Goal: Task Accomplishment & Management: Manage account settings

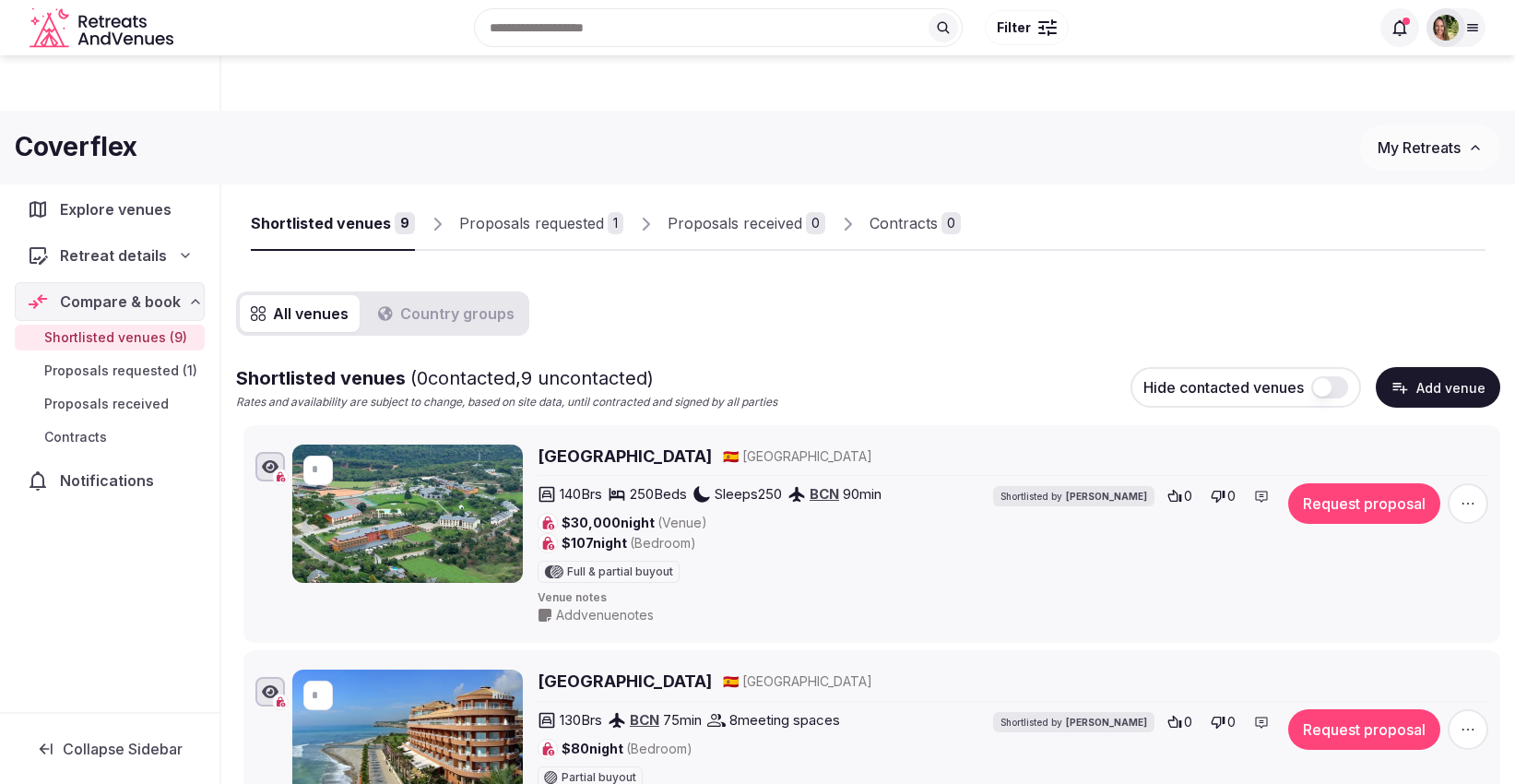
scroll to position [1661, 0]
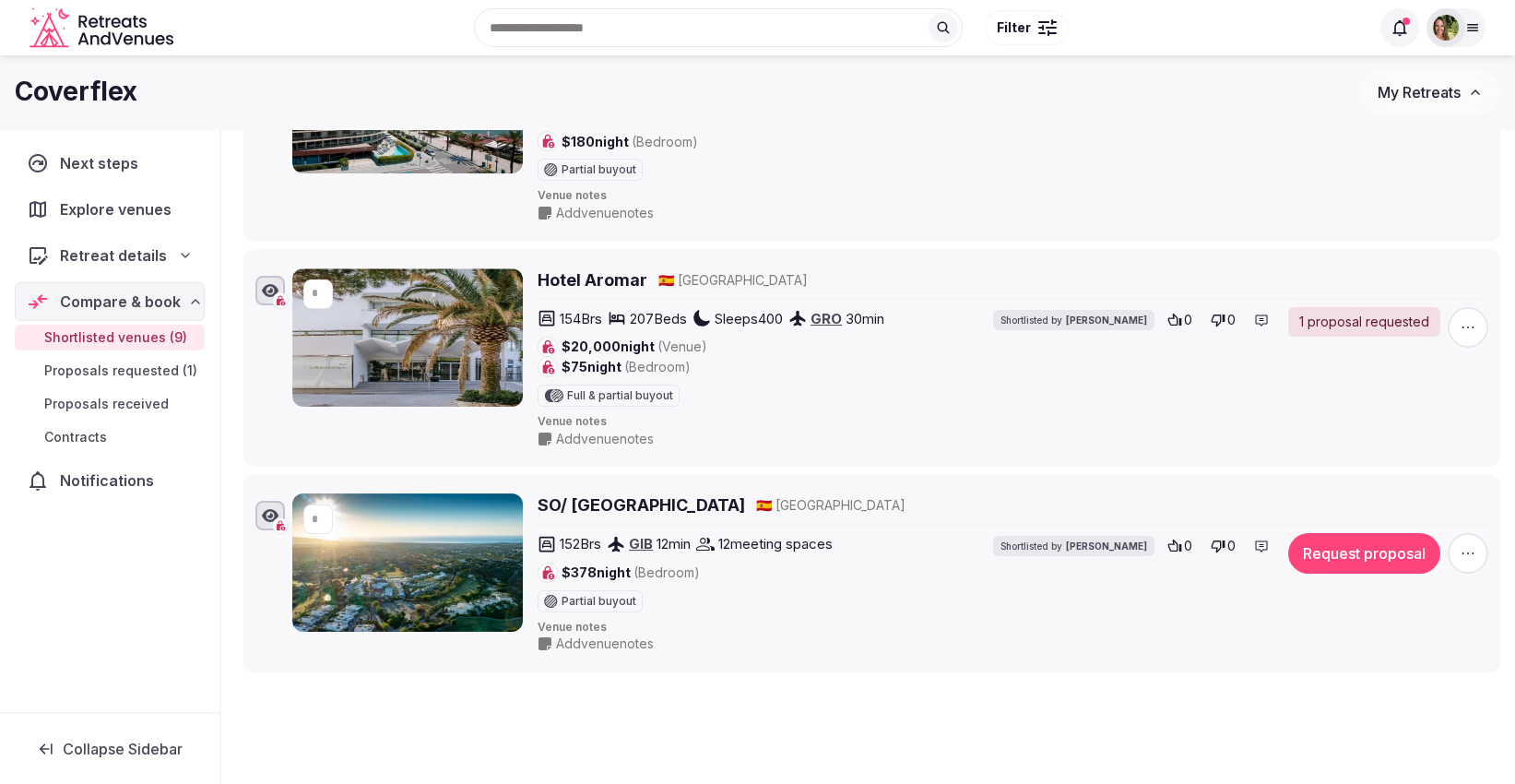
click at [1440, 86] on span "My Retreats" at bounding box center [1419, 92] width 83 height 19
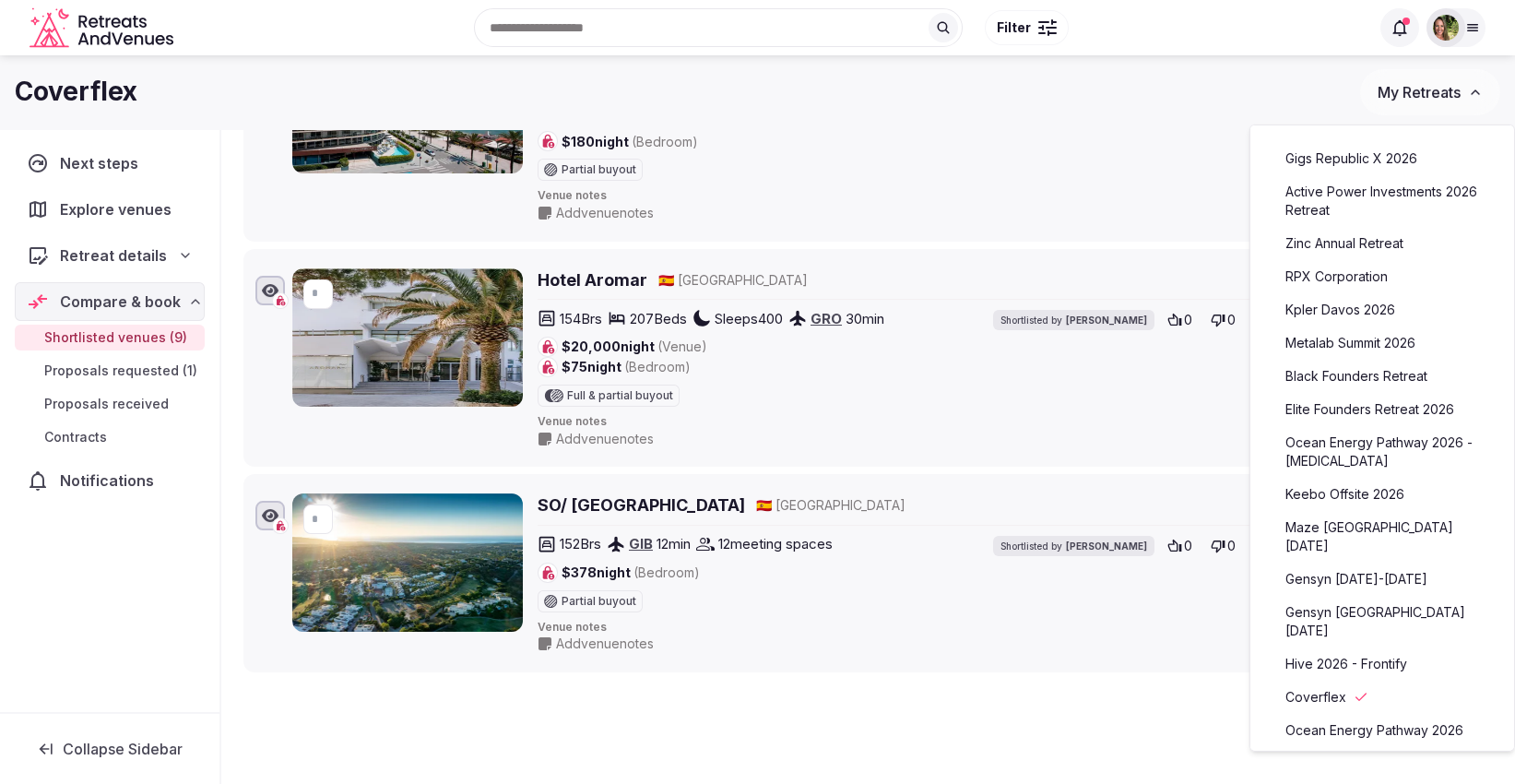
click at [1355, 310] on link "Kpler Davos 2026" at bounding box center [1382, 310] width 227 height 29
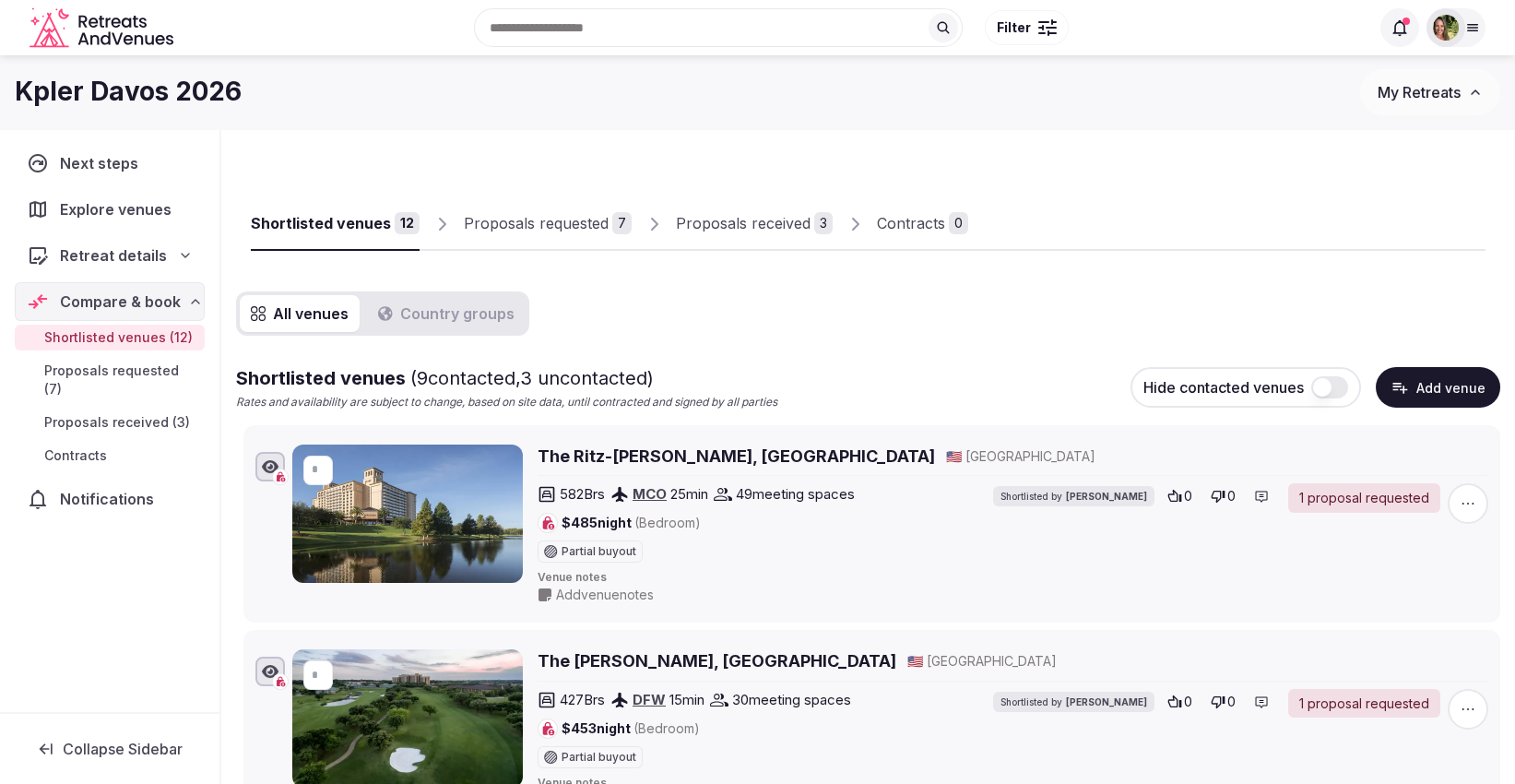
click at [756, 217] on div "Proposals received" at bounding box center [743, 223] width 134 height 22
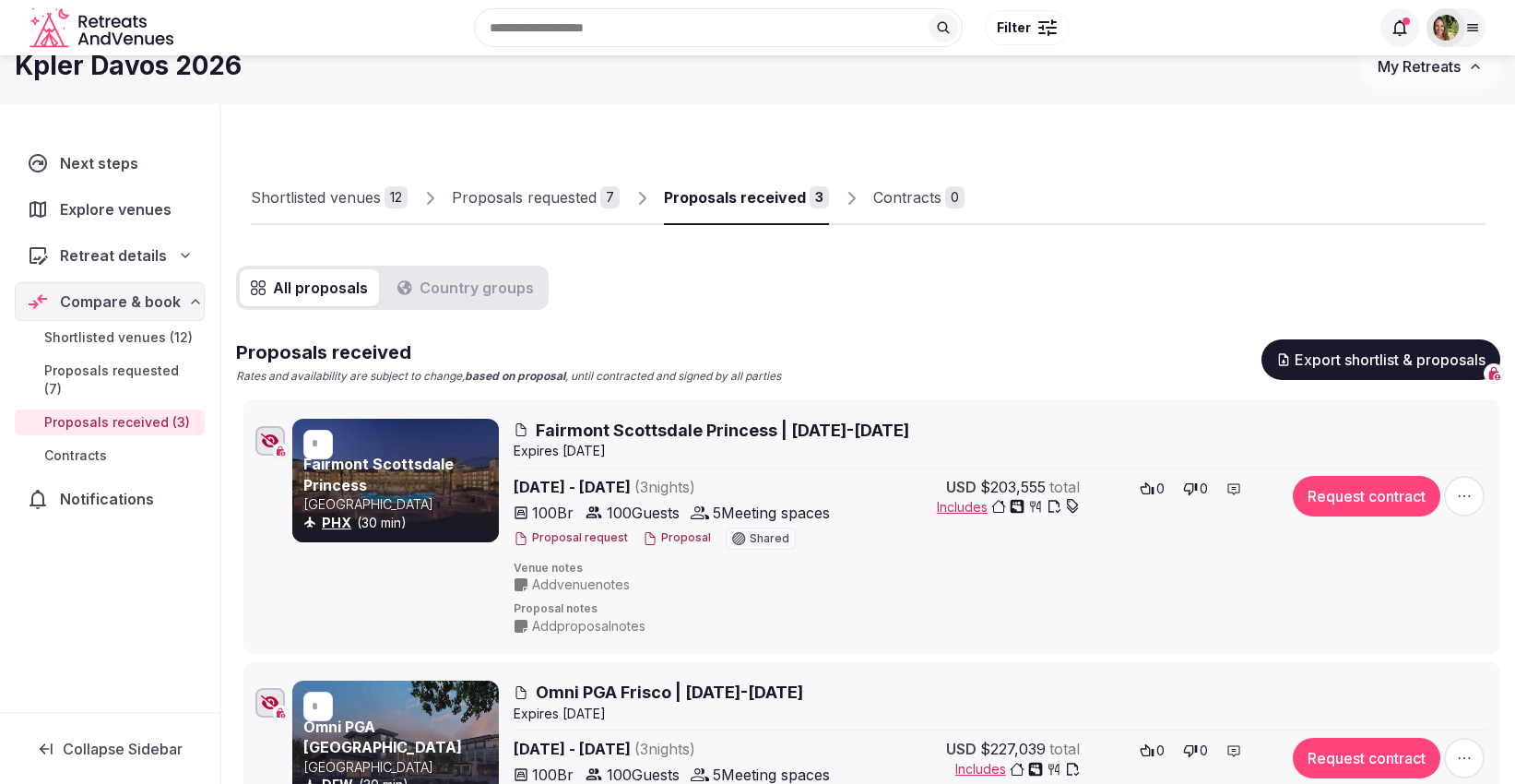
scroll to position [26, 0]
click at [967, 507] on span "Includes" at bounding box center [1008, 505] width 143 height 19
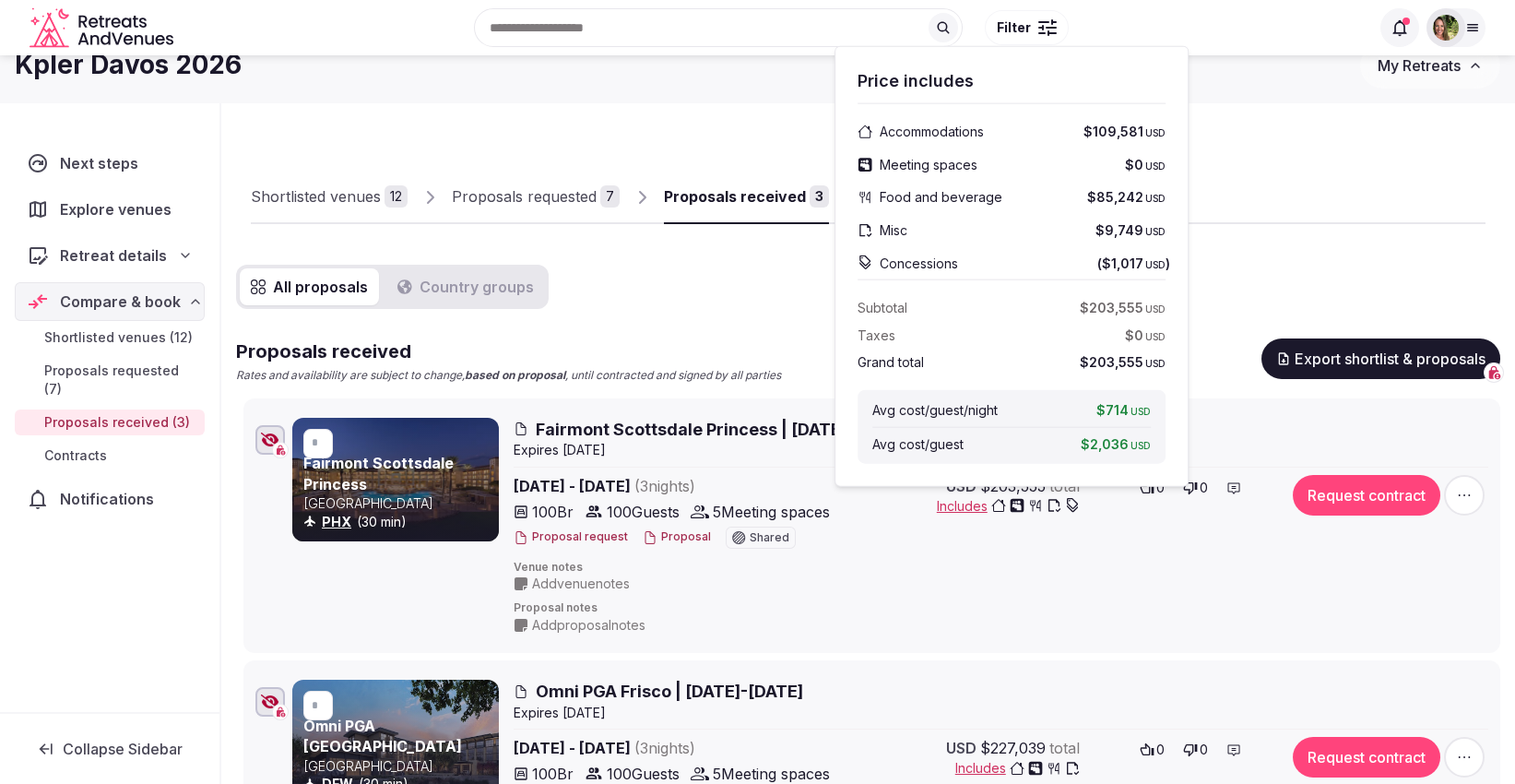
click at [1342, 156] on div "Shortlisted venues 12 Proposals requested 7 Proposals received 3 Contracts 0" at bounding box center [869, 181] width 1235 height 85
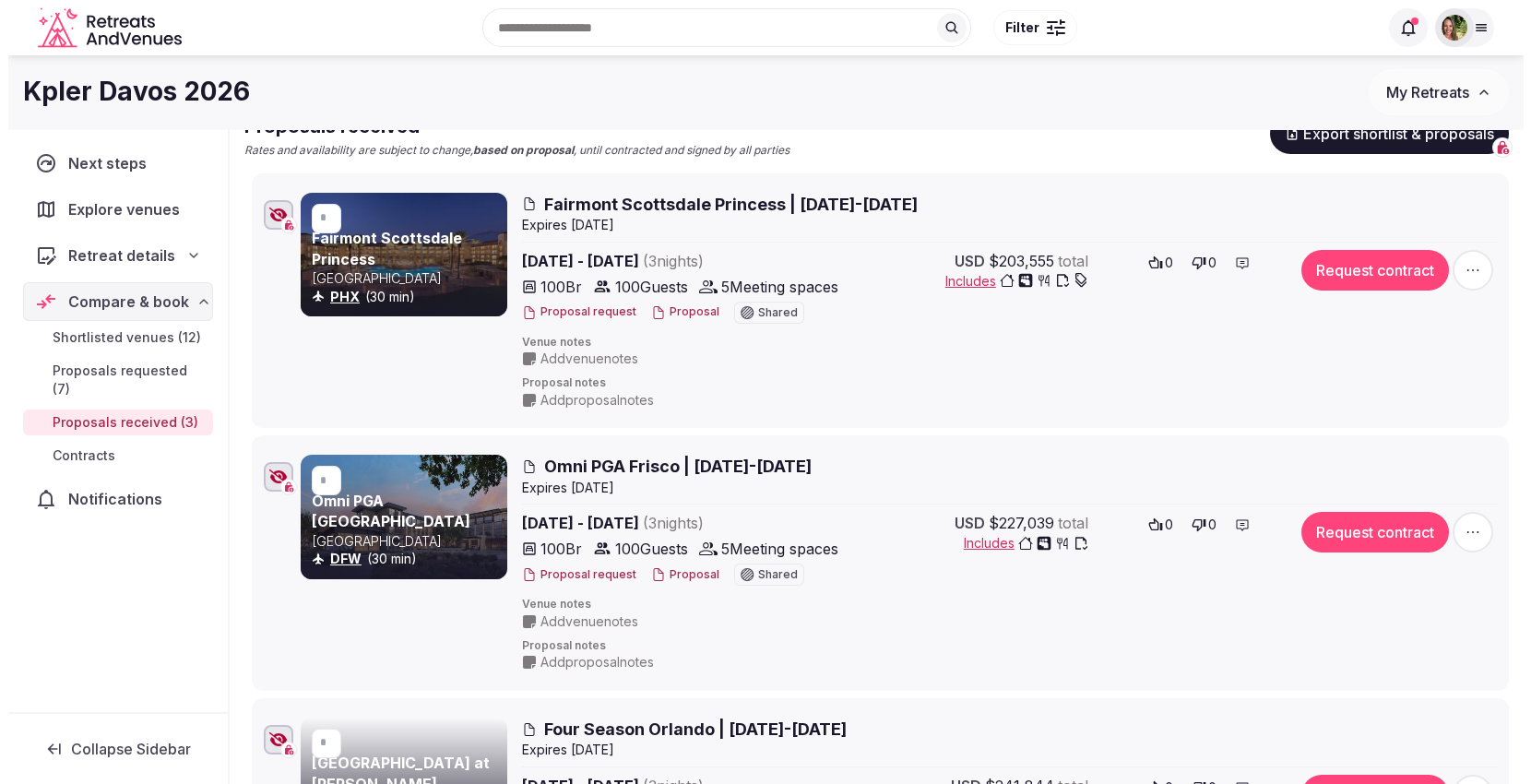
scroll to position [147, 0]
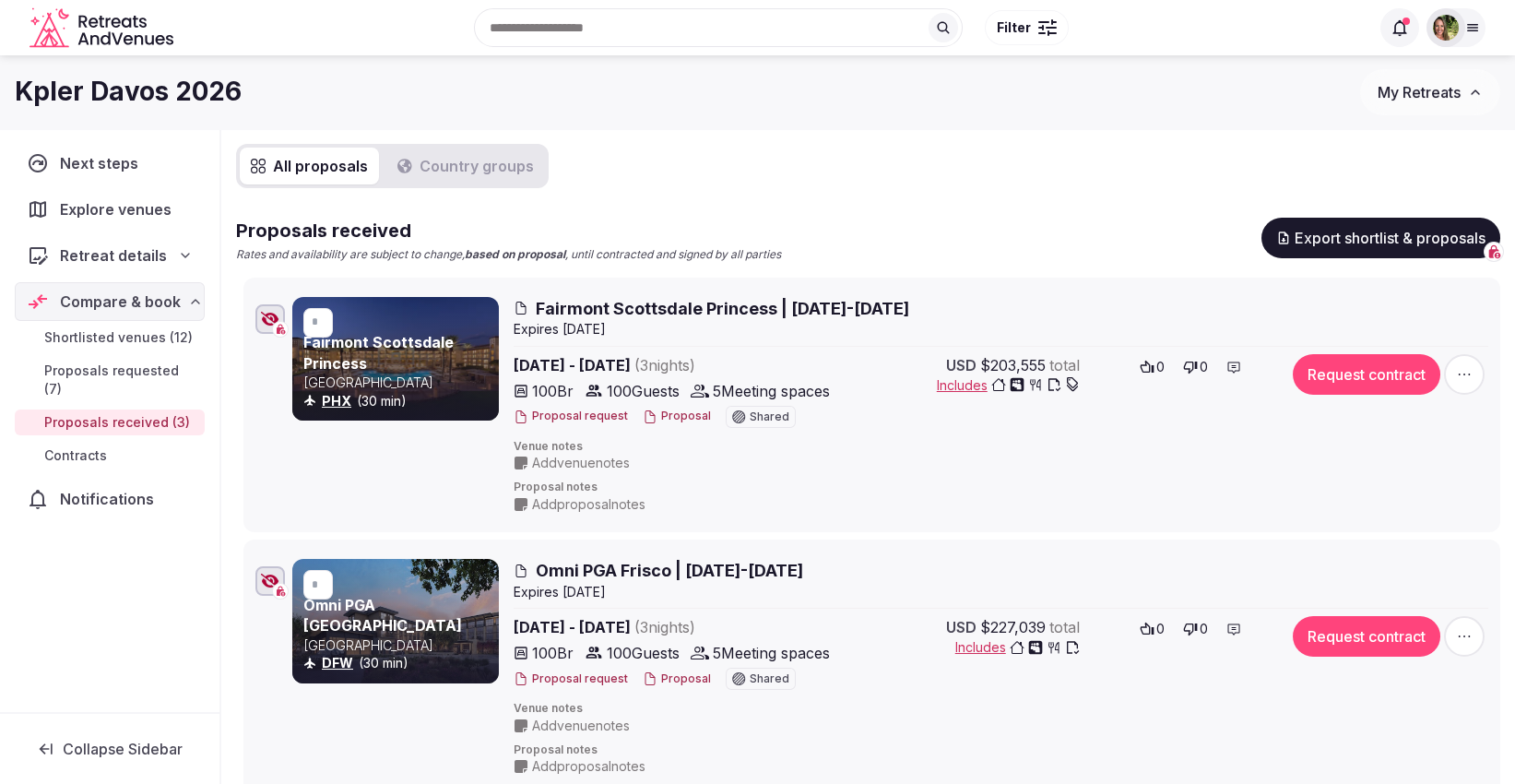
click at [667, 421] on button "Proposal" at bounding box center [677, 416] width 68 height 16
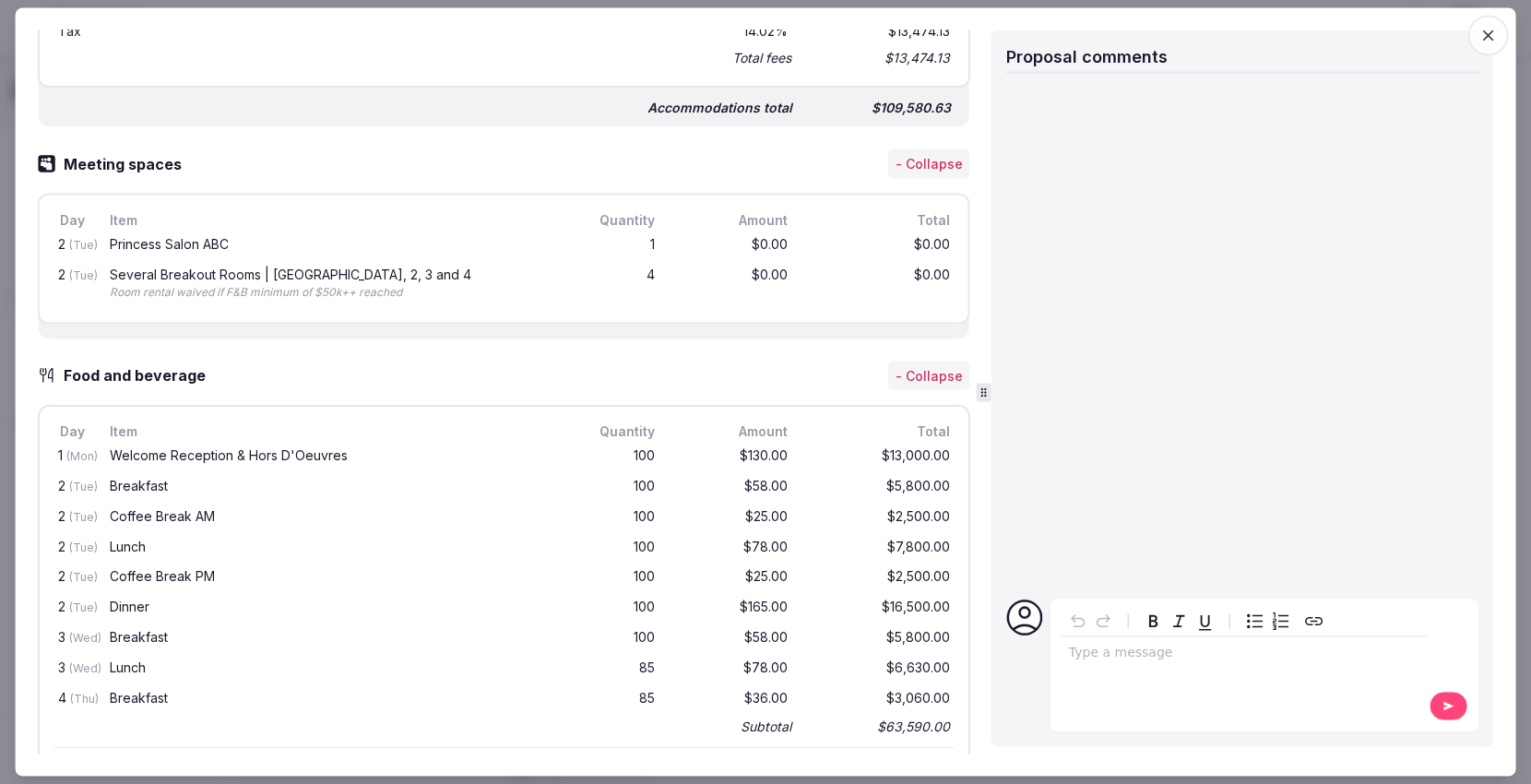
scroll to position [908, 0]
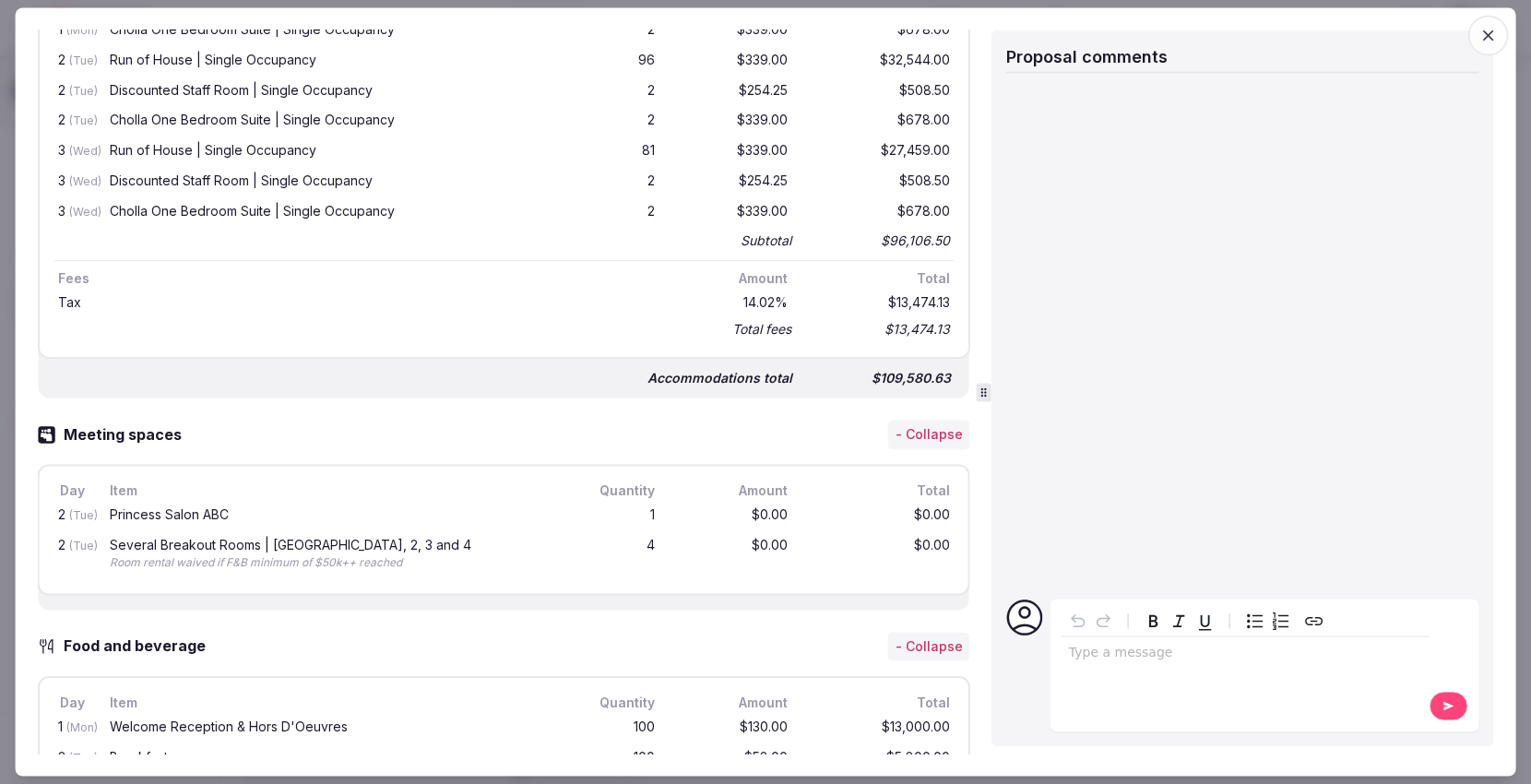
click at [1479, 36] on icon "button" at bounding box center [1487, 35] width 19 height 19
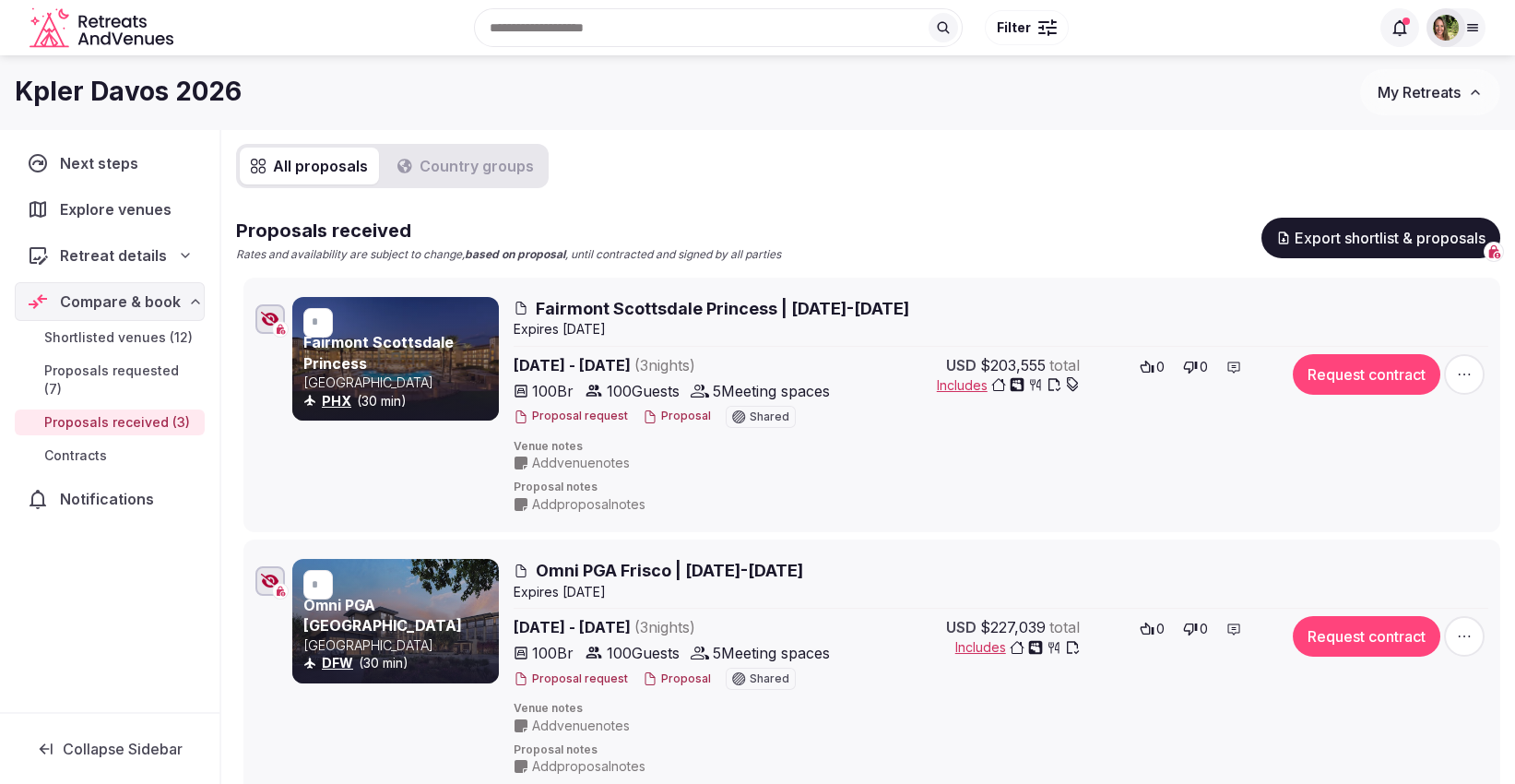
click at [674, 678] on button "Proposal" at bounding box center [677, 679] width 68 height 16
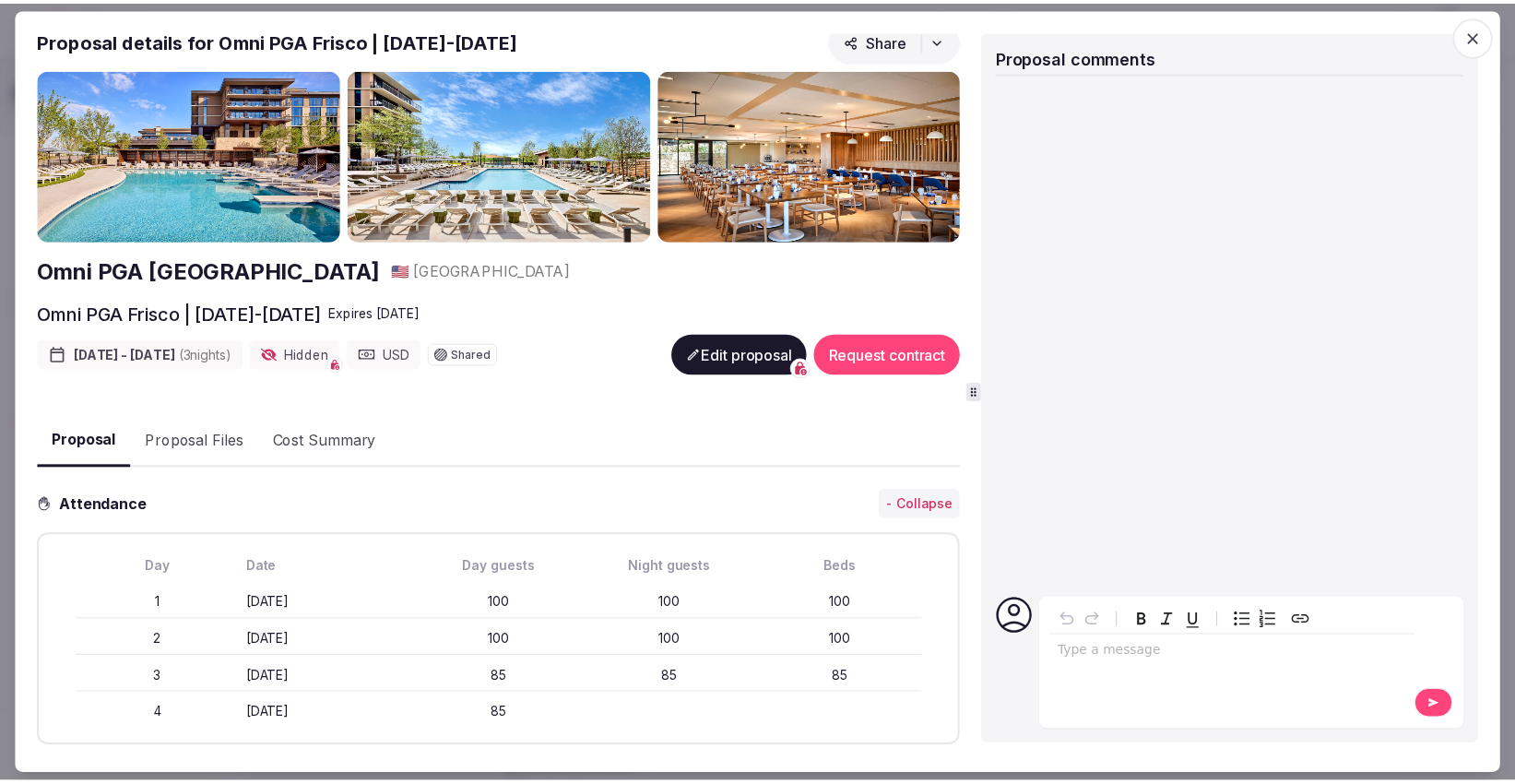
scroll to position [0, 0]
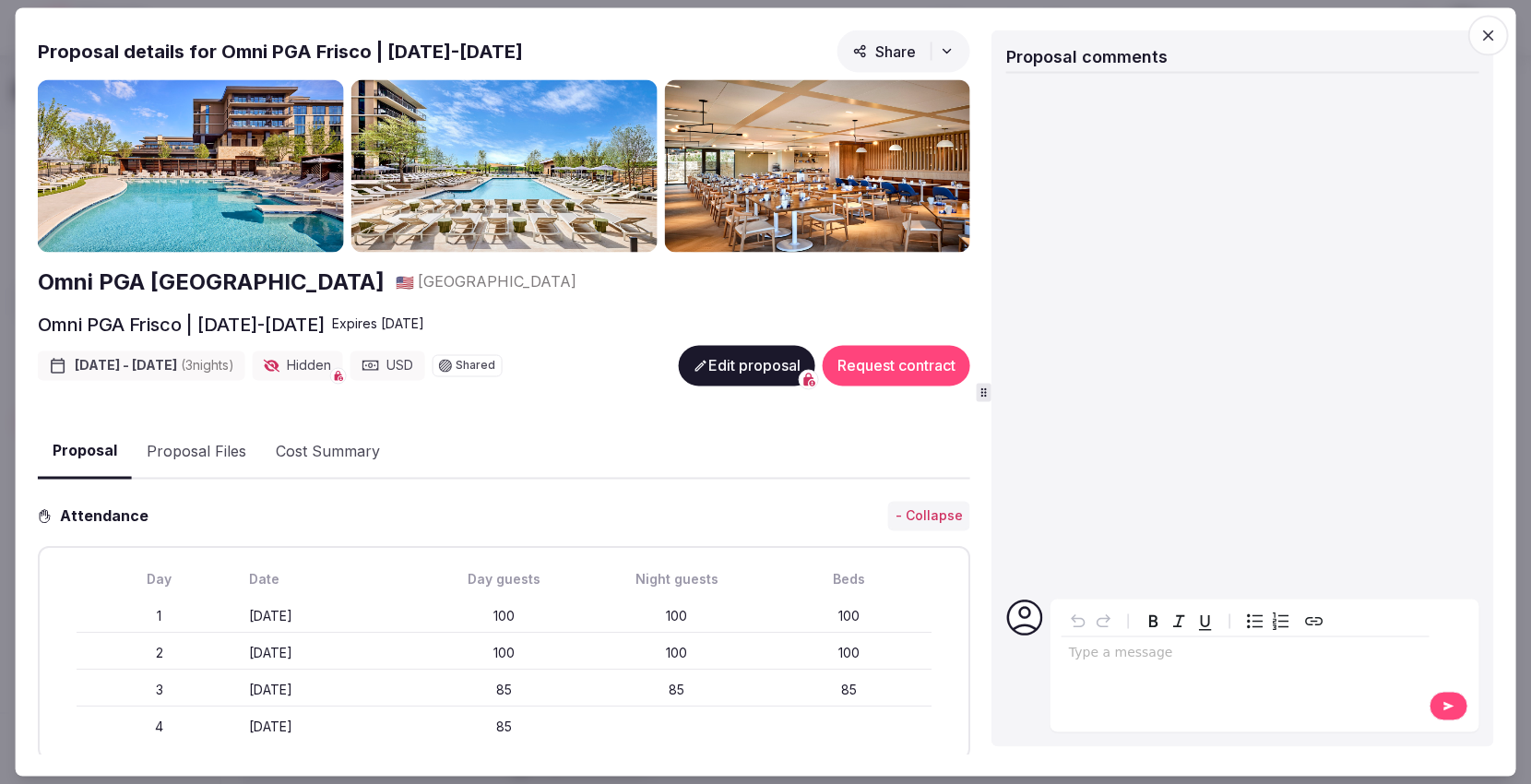
click at [1481, 35] on icon "button" at bounding box center [1487, 35] width 19 height 19
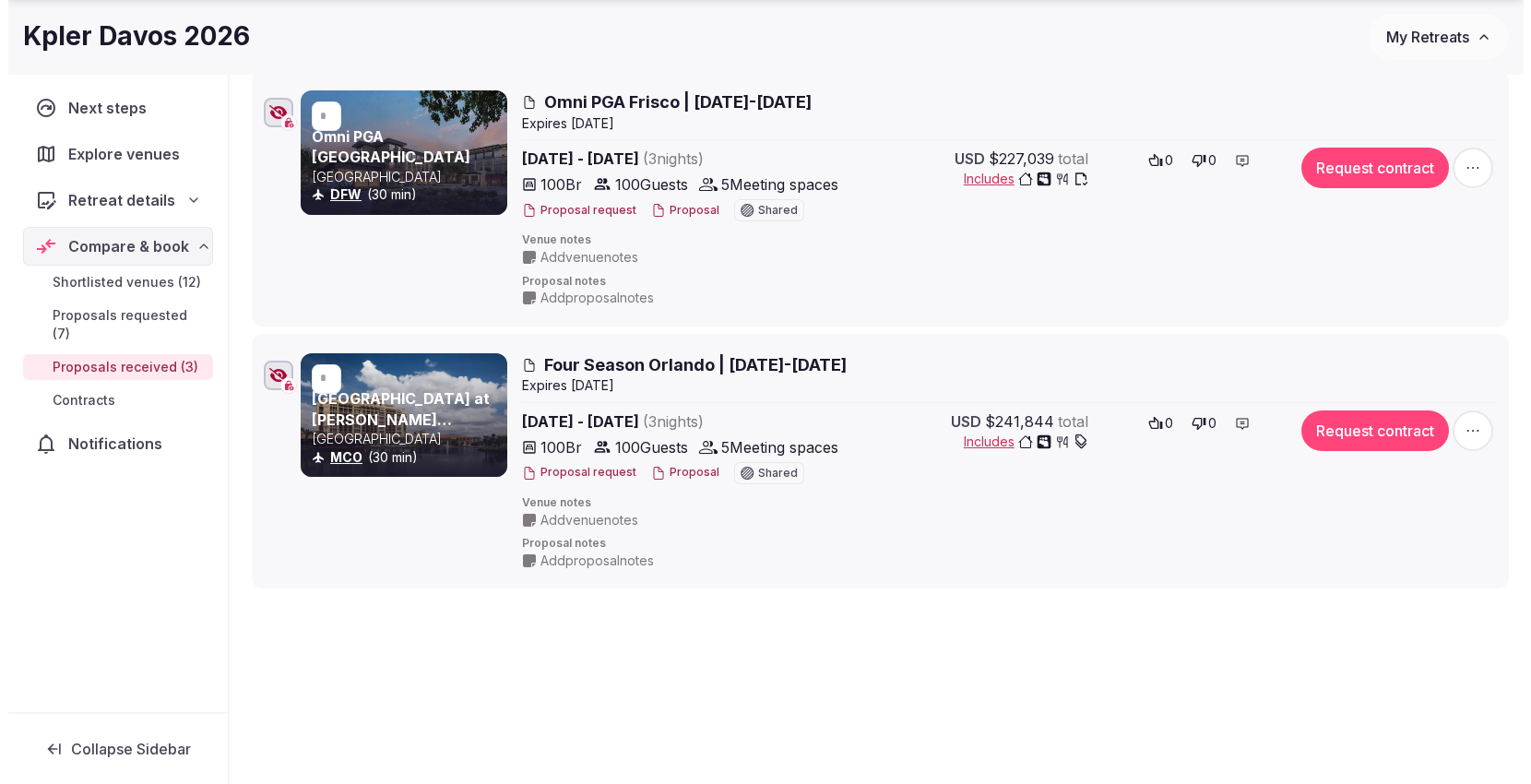
scroll to position [631, 0]
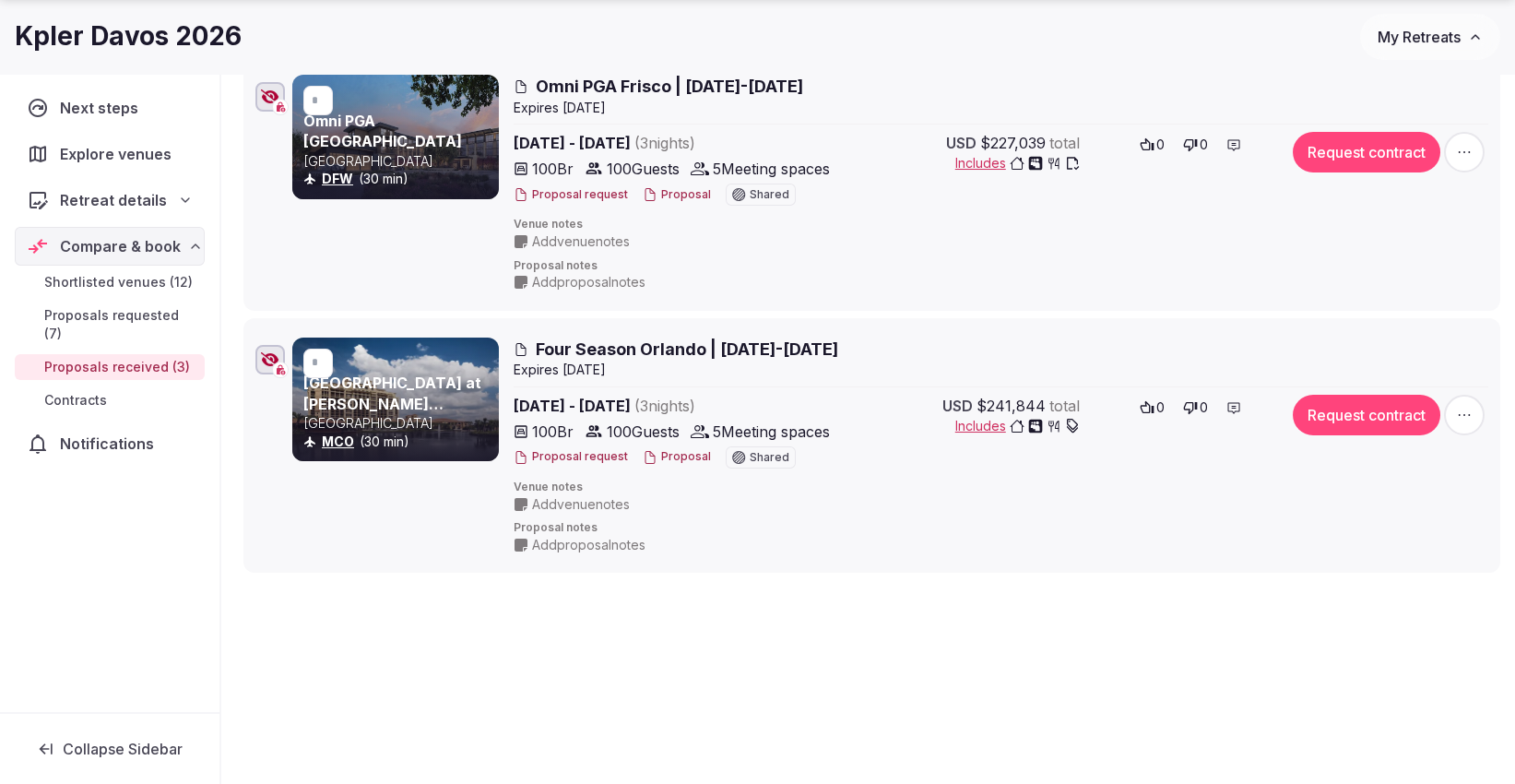
click at [670, 457] on button "Proposal" at bounding box center [677, 457] width 68 height 16
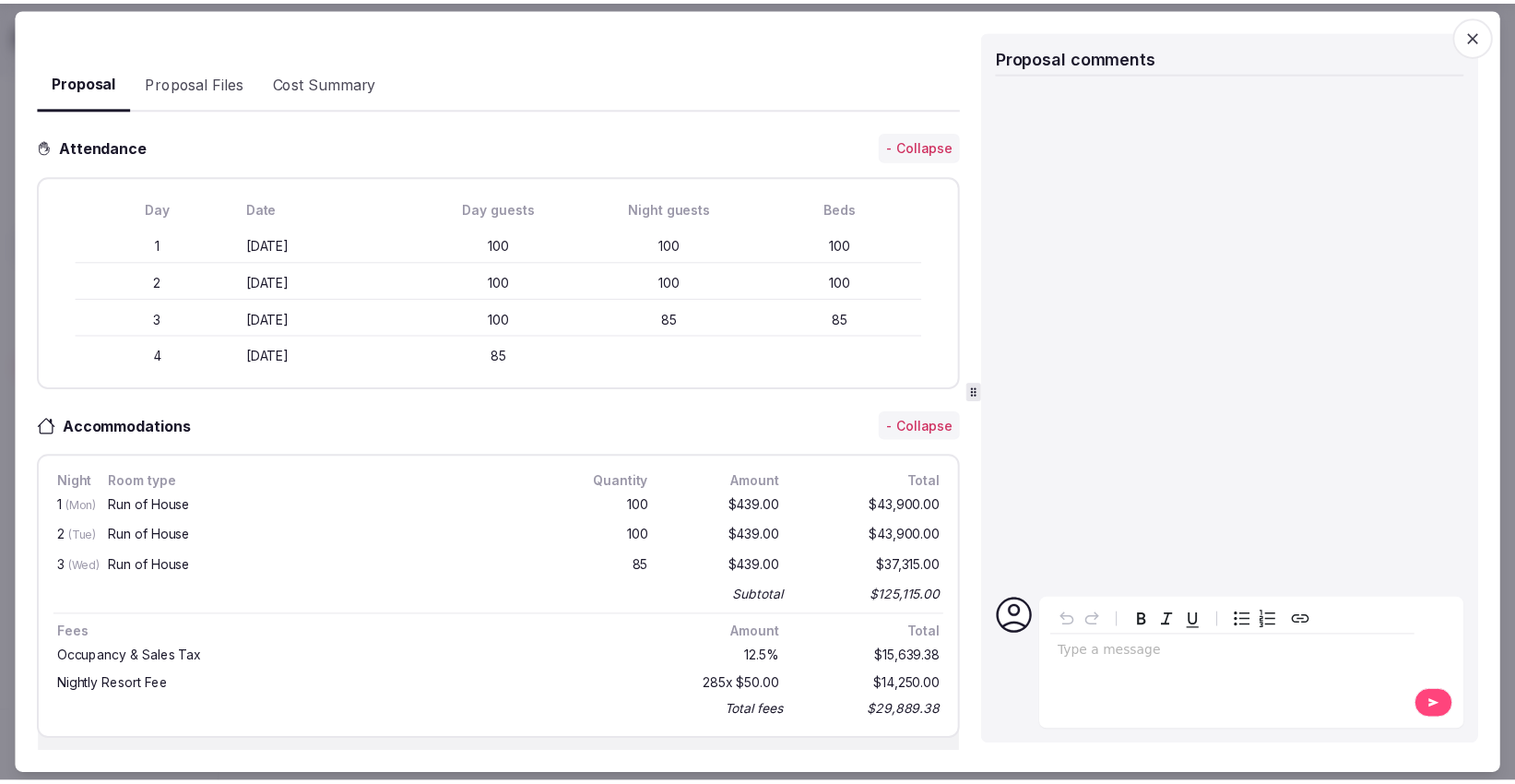
scroll to position [0, 0]
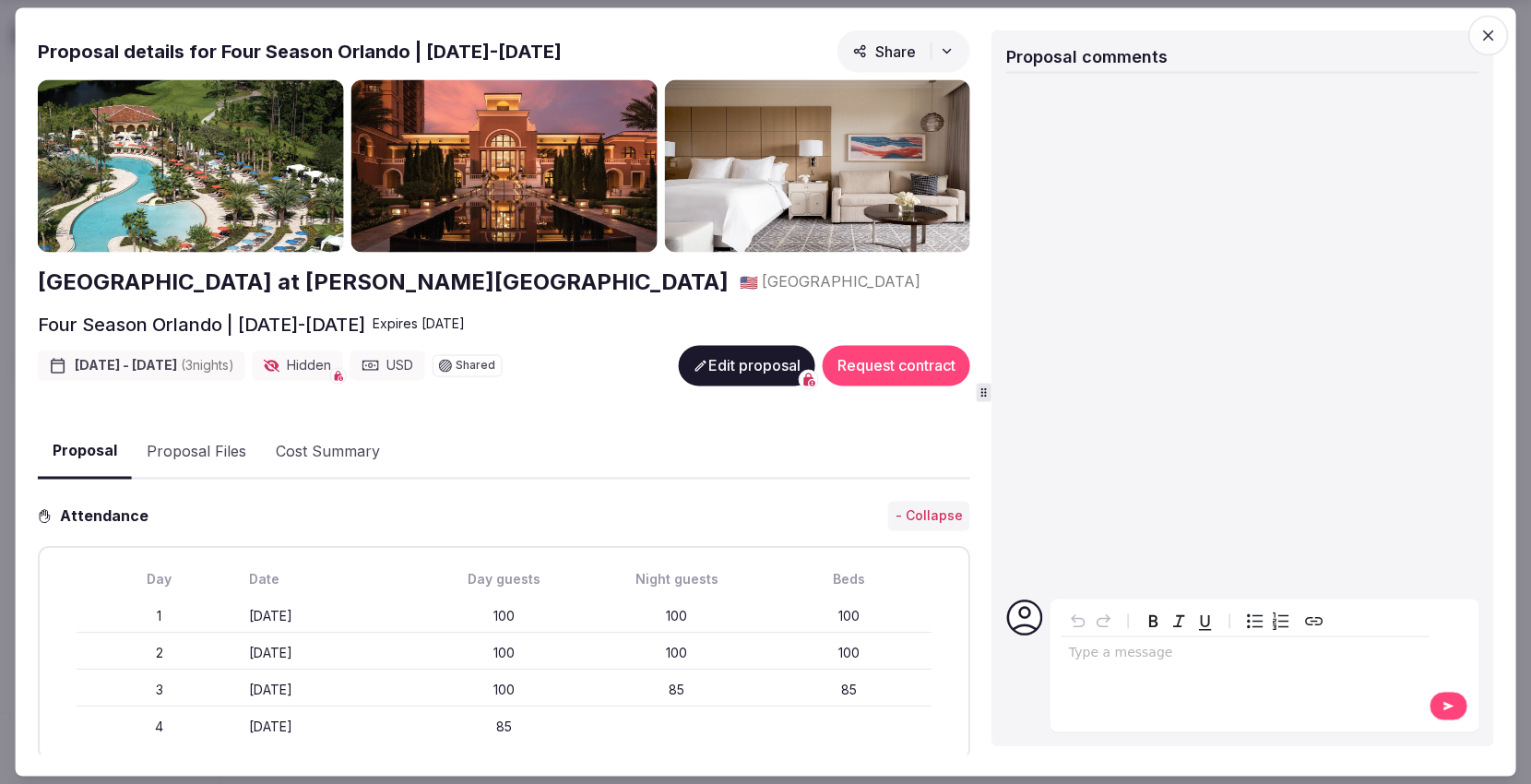
click at [1489, 36] on icon "button" at bounding box center [1487, 35] width 11 height 11
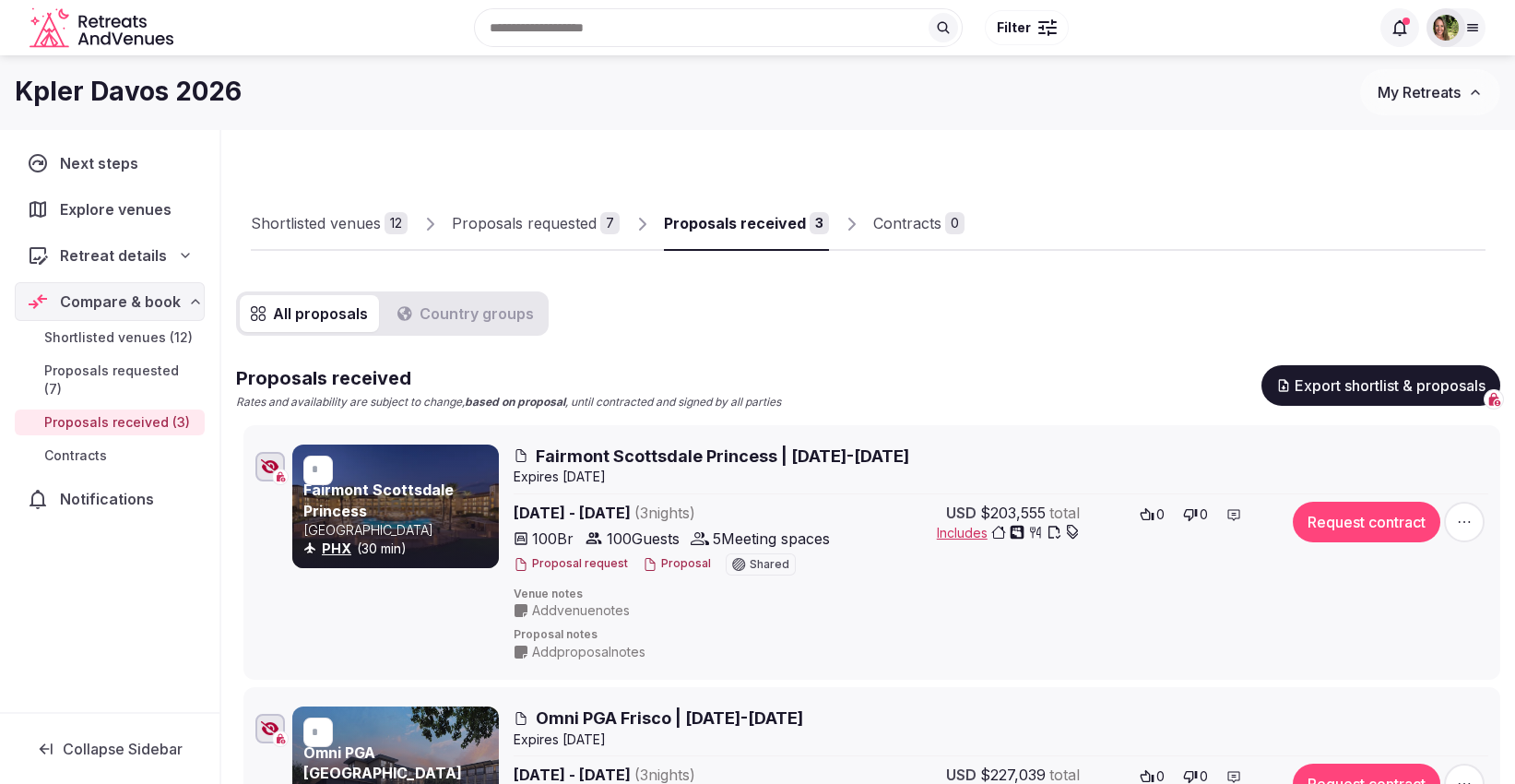
click at [495, 221] on div "Proposals requested" at bounding box center [524, 223] width 145 height 22
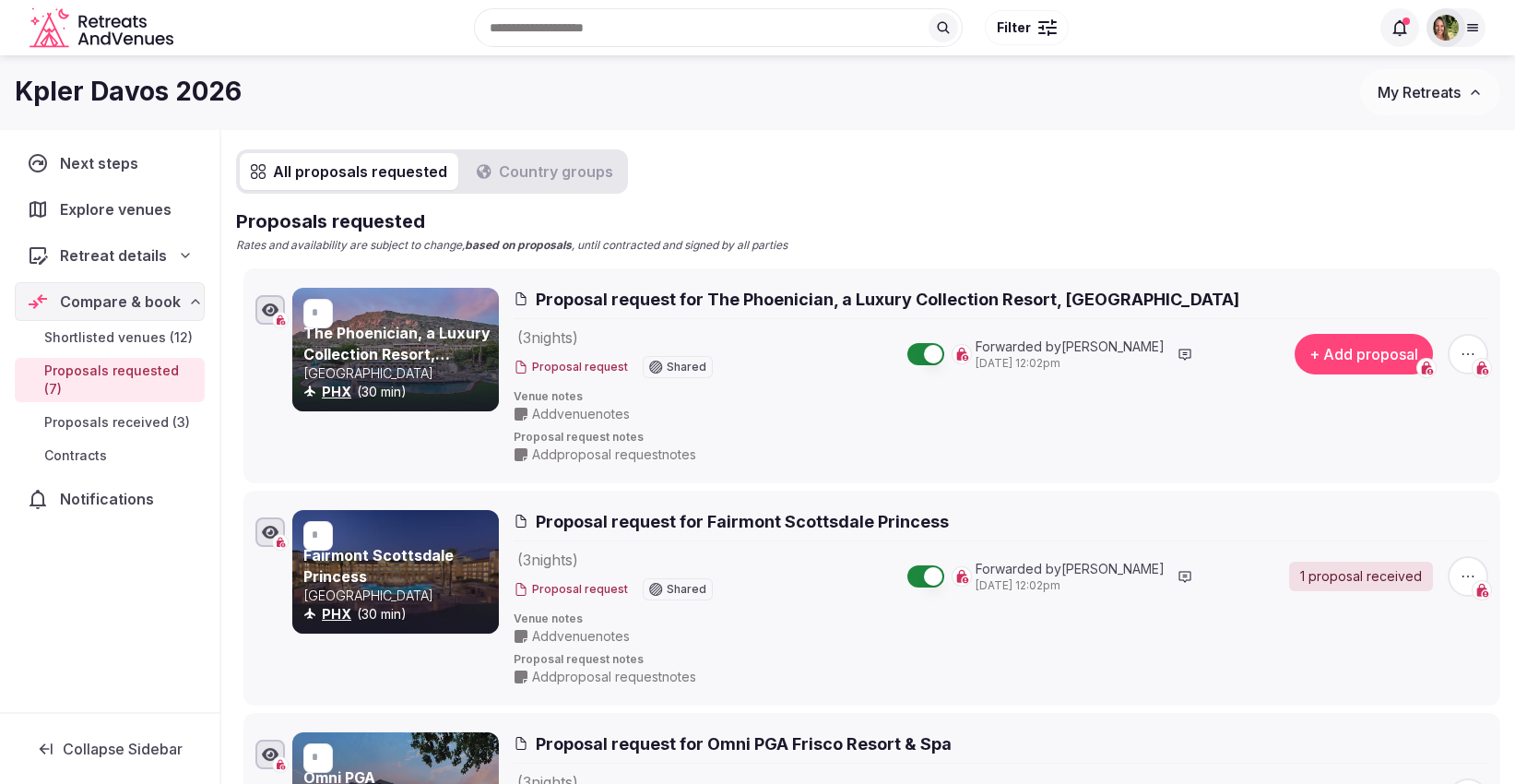
scroll to position [137, 0]
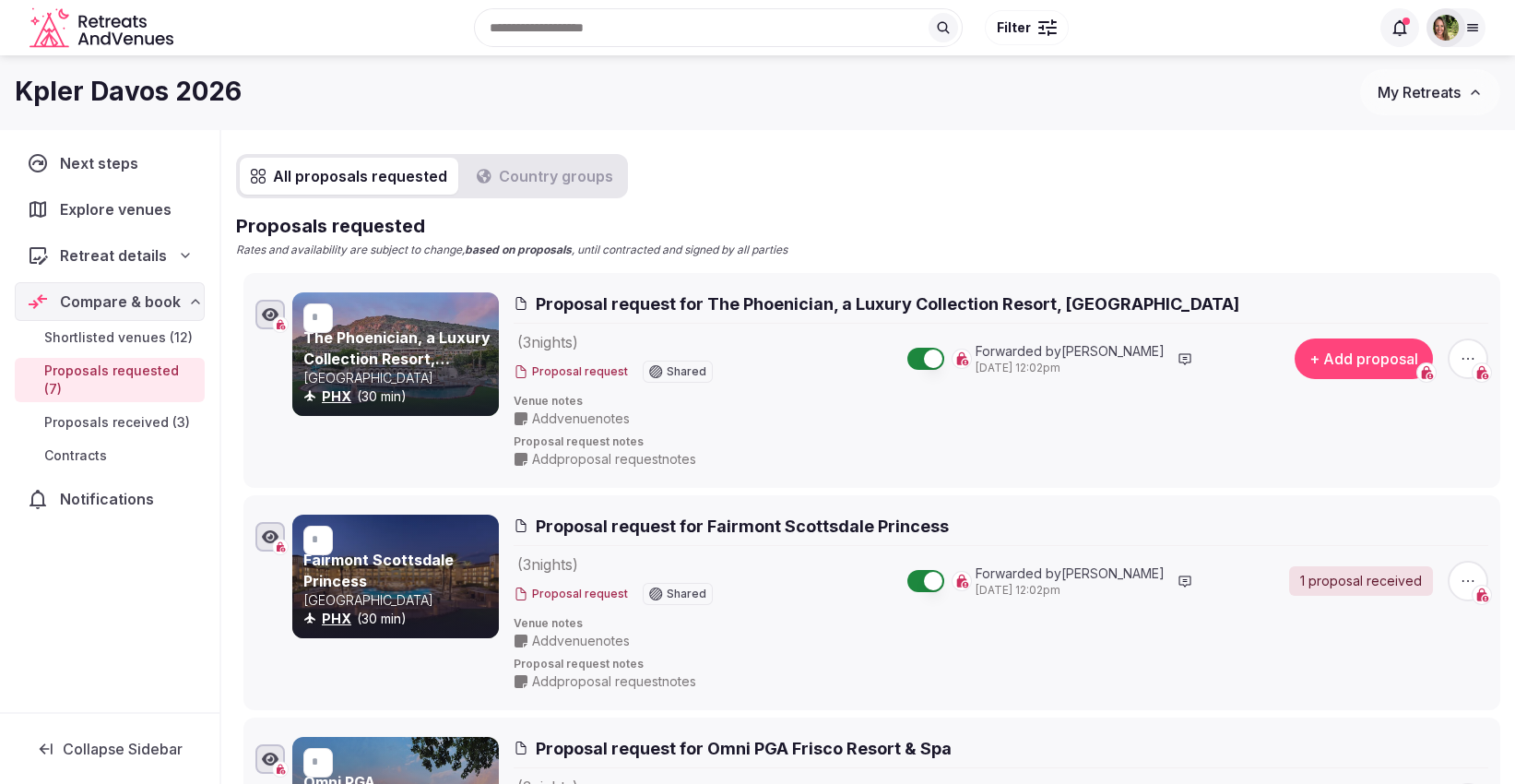
click at [1412, 103] on button "My Retreats" at bounding box center [1430, 92] width 140 height 46
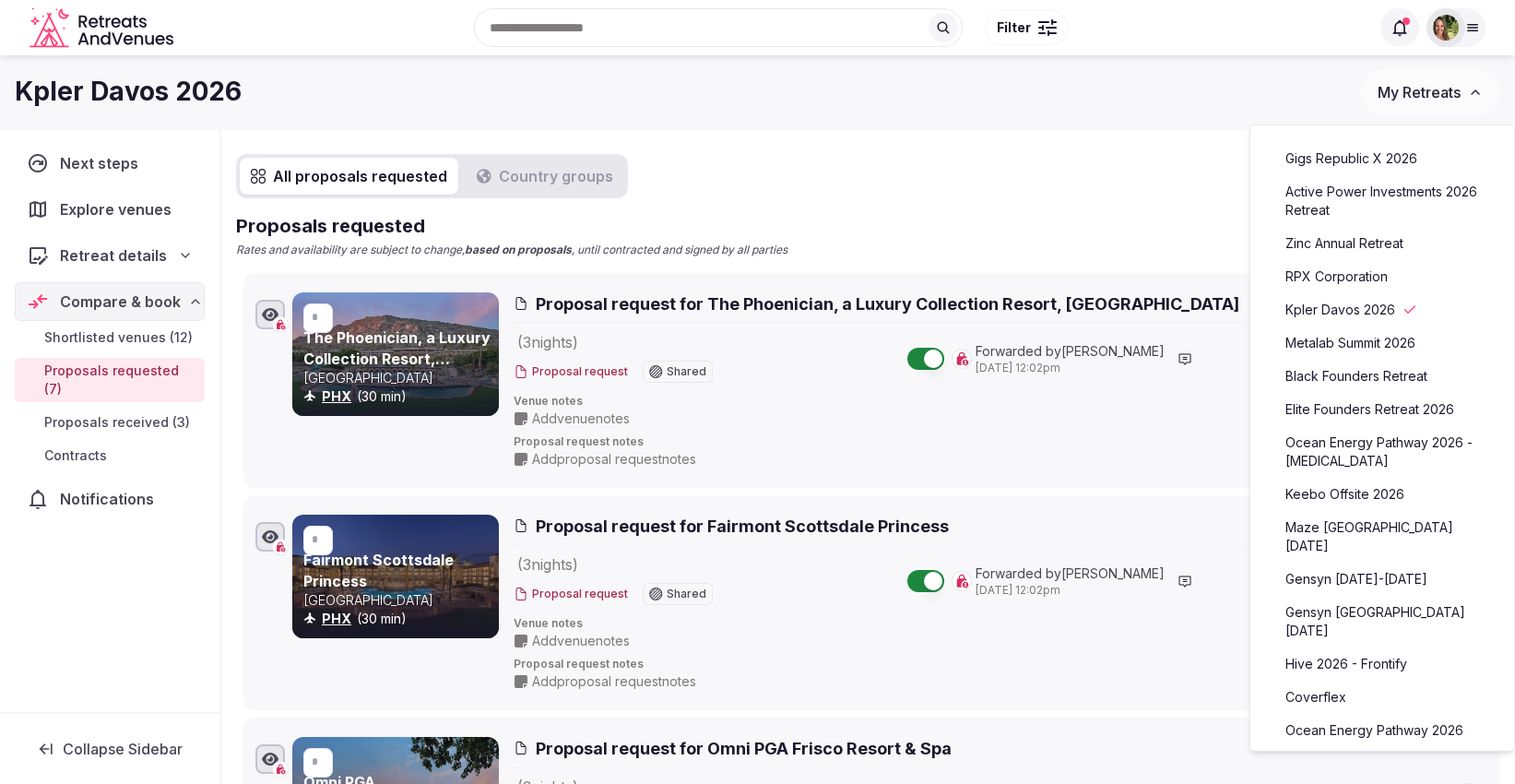
click at [1332, 716] on link "Ocean Energy Pathway 2026" at bounding box center [1382, 730] width 227 height 29
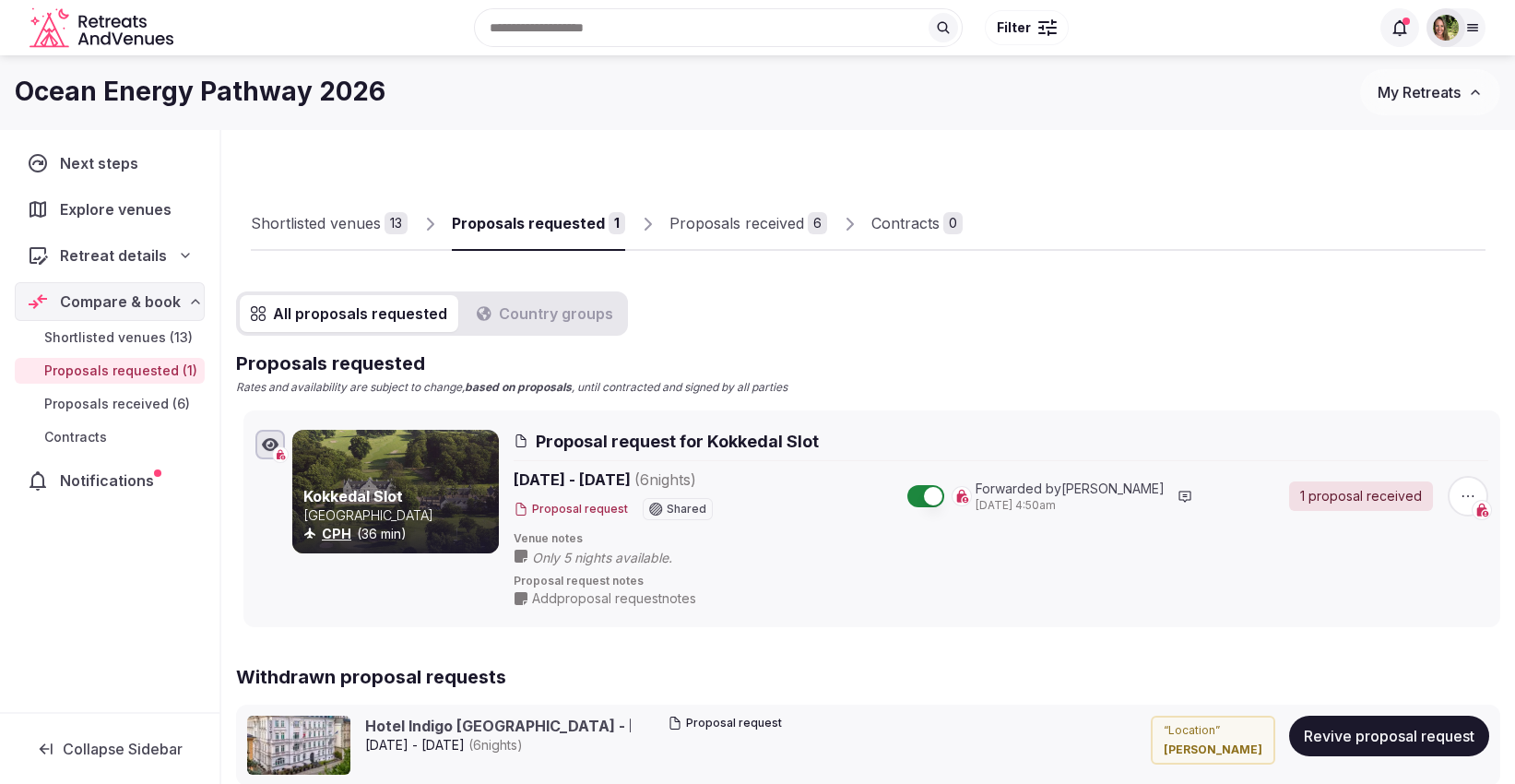
click at [323, 218] on div "Shortlisted venues" at bounding box center [316, 223] width 130 height 22
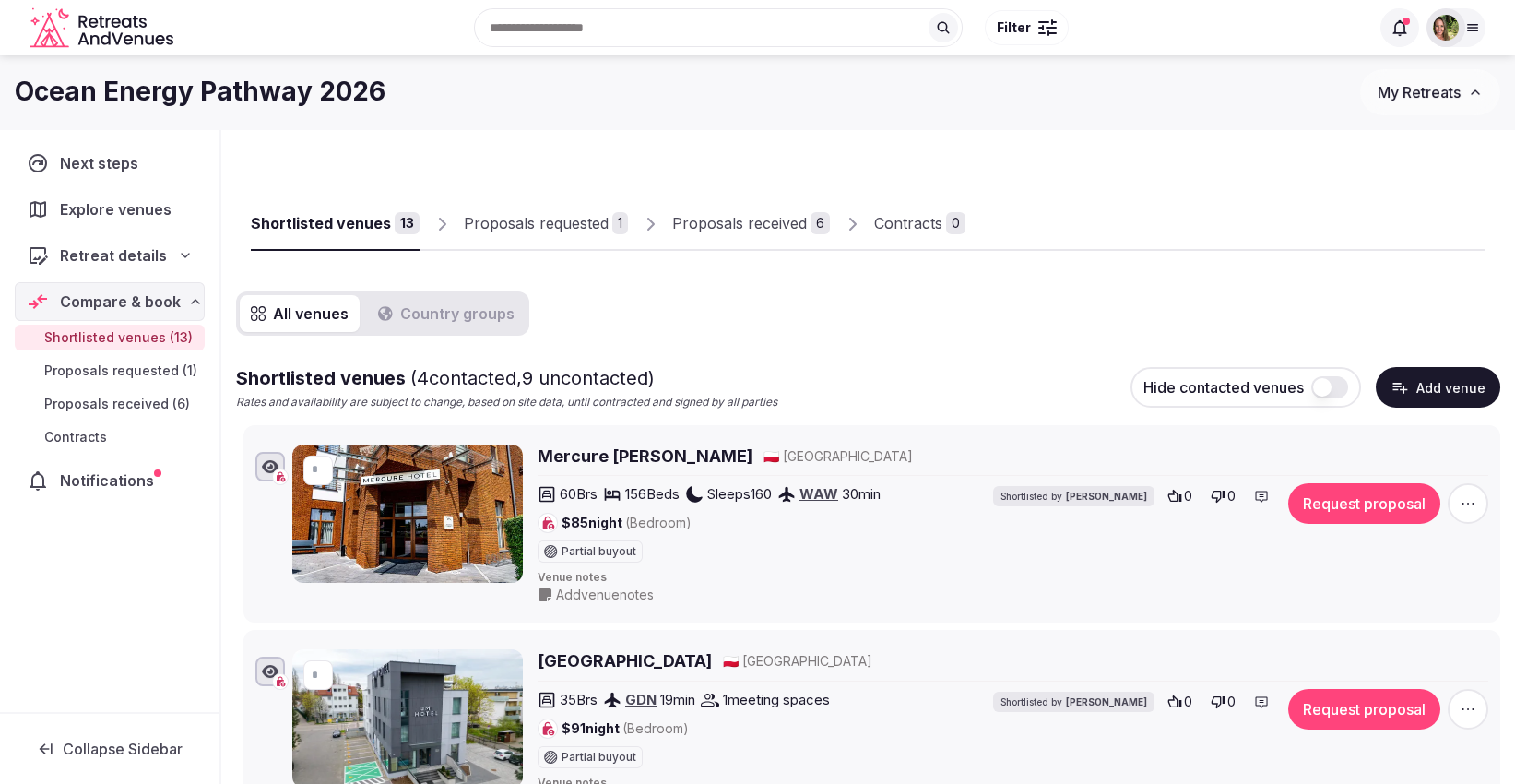
click at [323, 218] on div "Shortlisted venues" at bounding box center [322, 223] width 140 height 22
click at [133, 205] on span "Explore venues" at bounding box center [120, 209] width 119 height 22
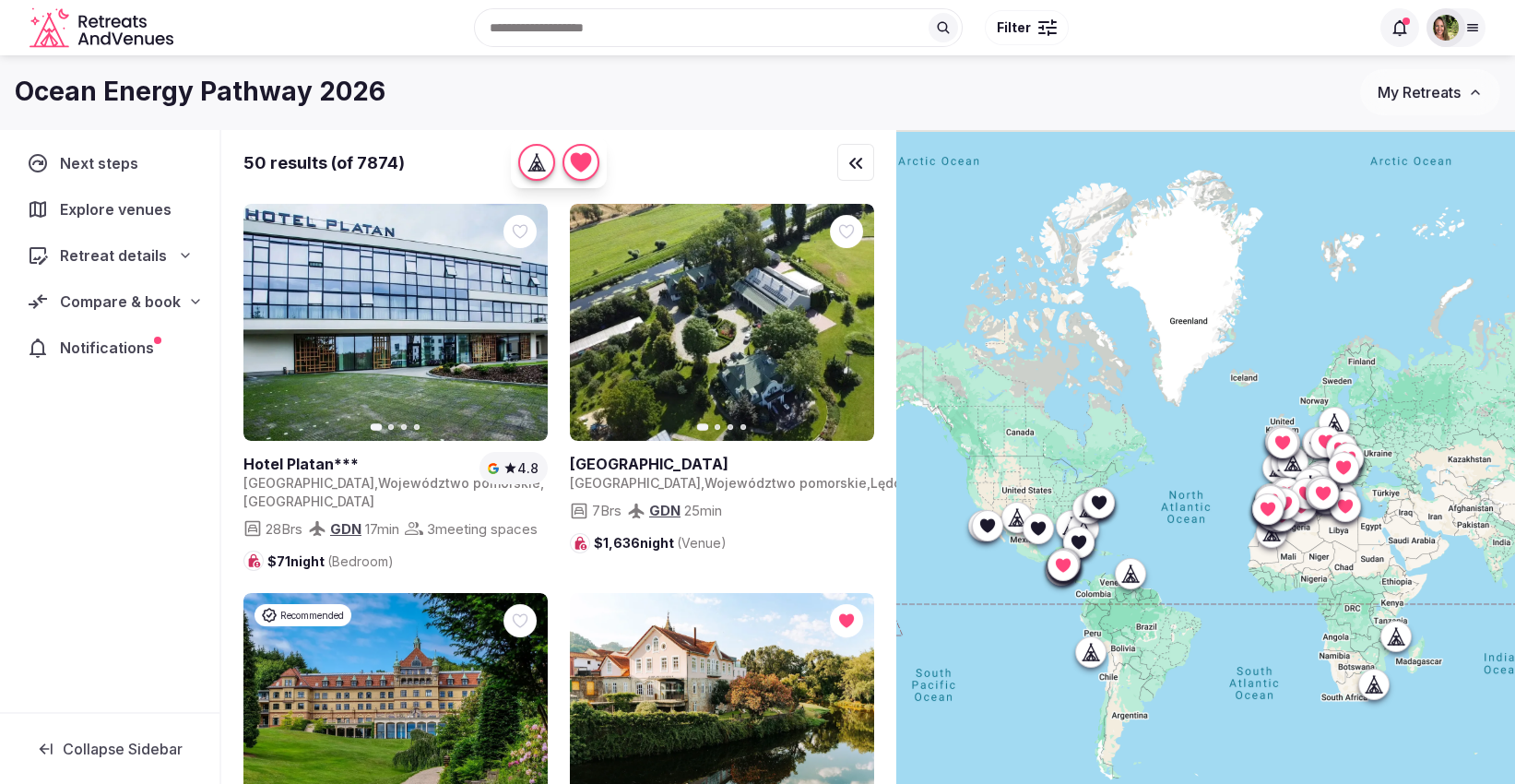
click at [569, 36] on input "text" at bounding box center [719, 28] width 489 height 39
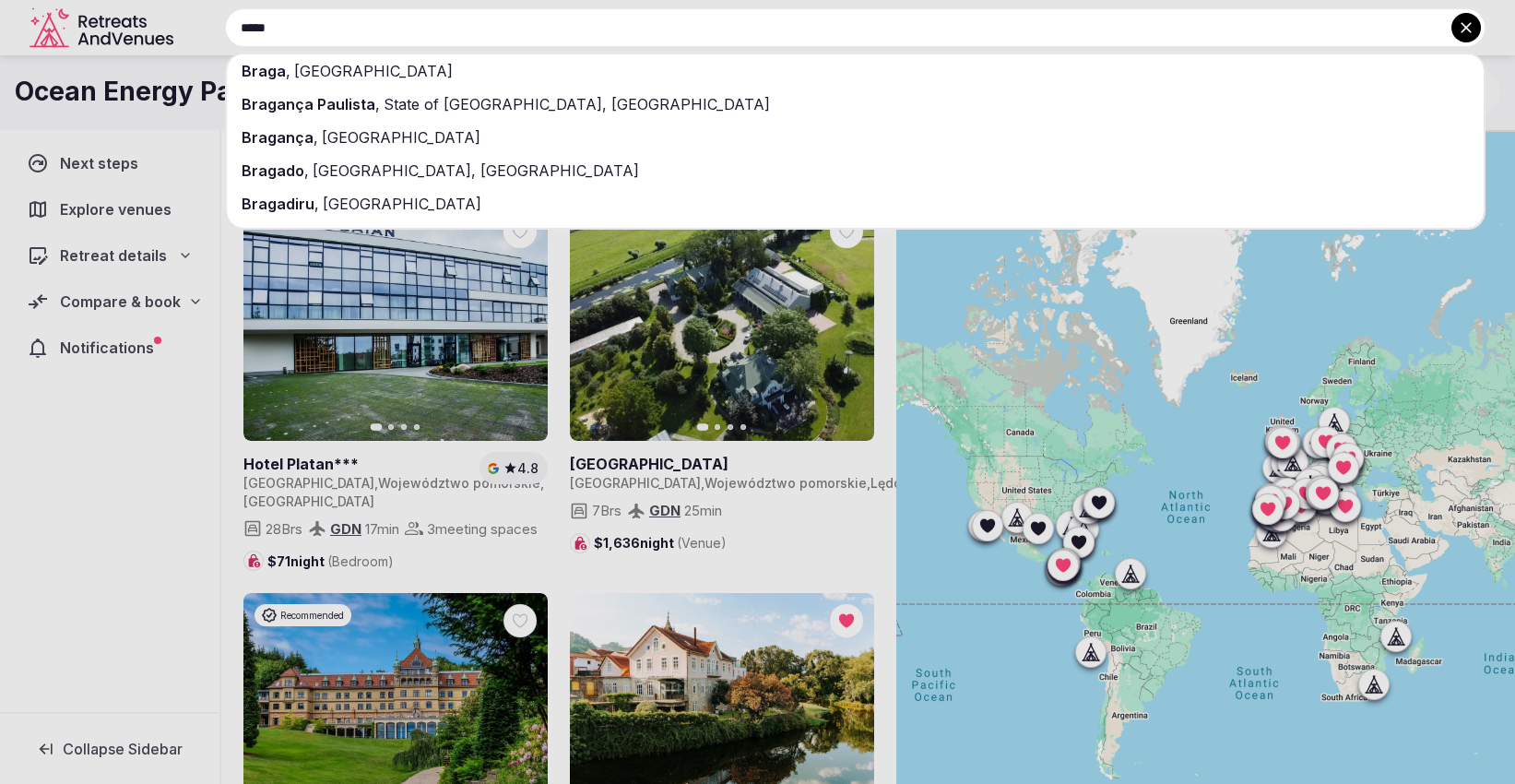
type input "*****"
click at [285, 70] on div "Braga , Portugal" at bounding box center [855, 71] width 1257 height 33
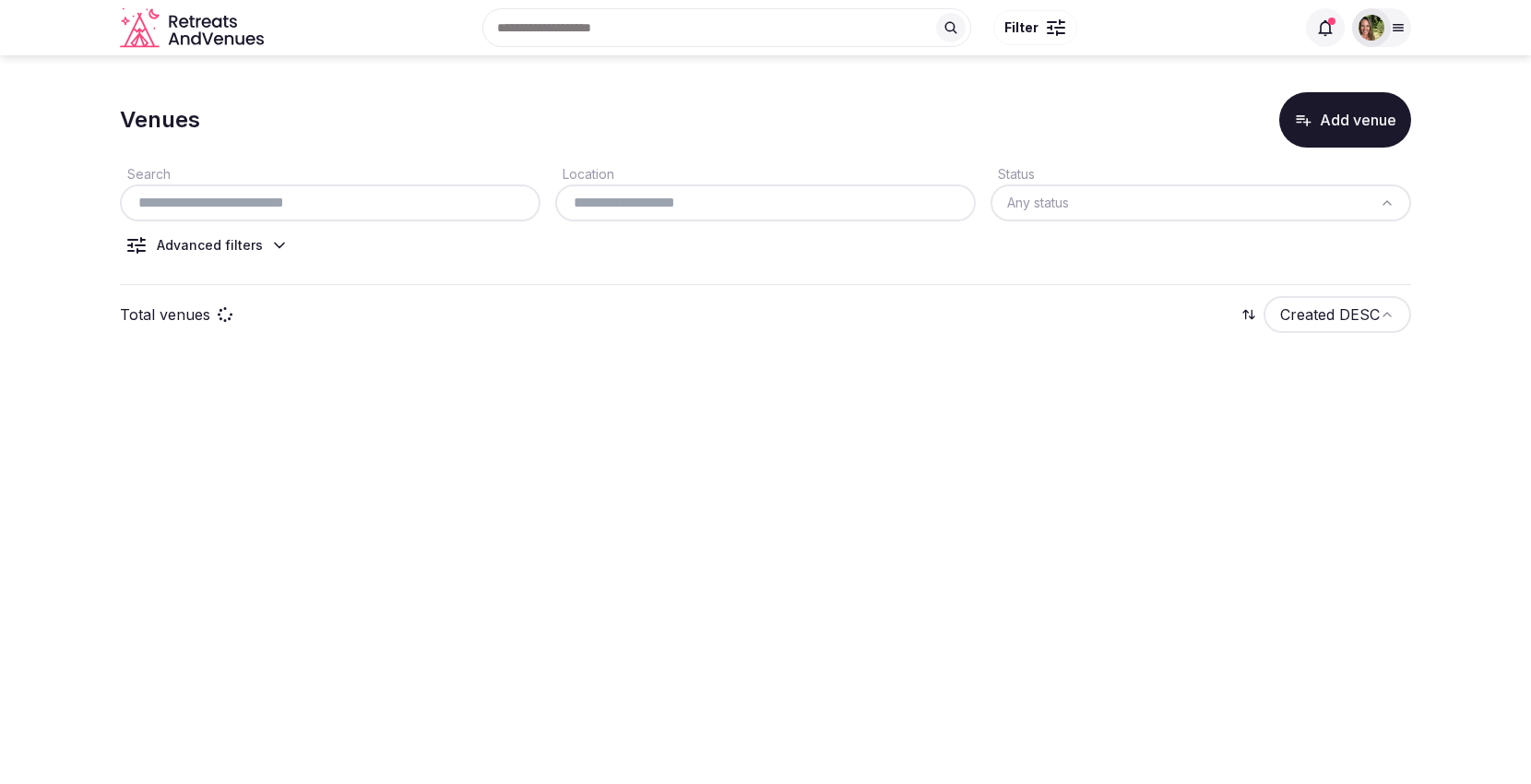
click at [312, 206] on input "text" at bounding box center [330, 203] width 406 height 22
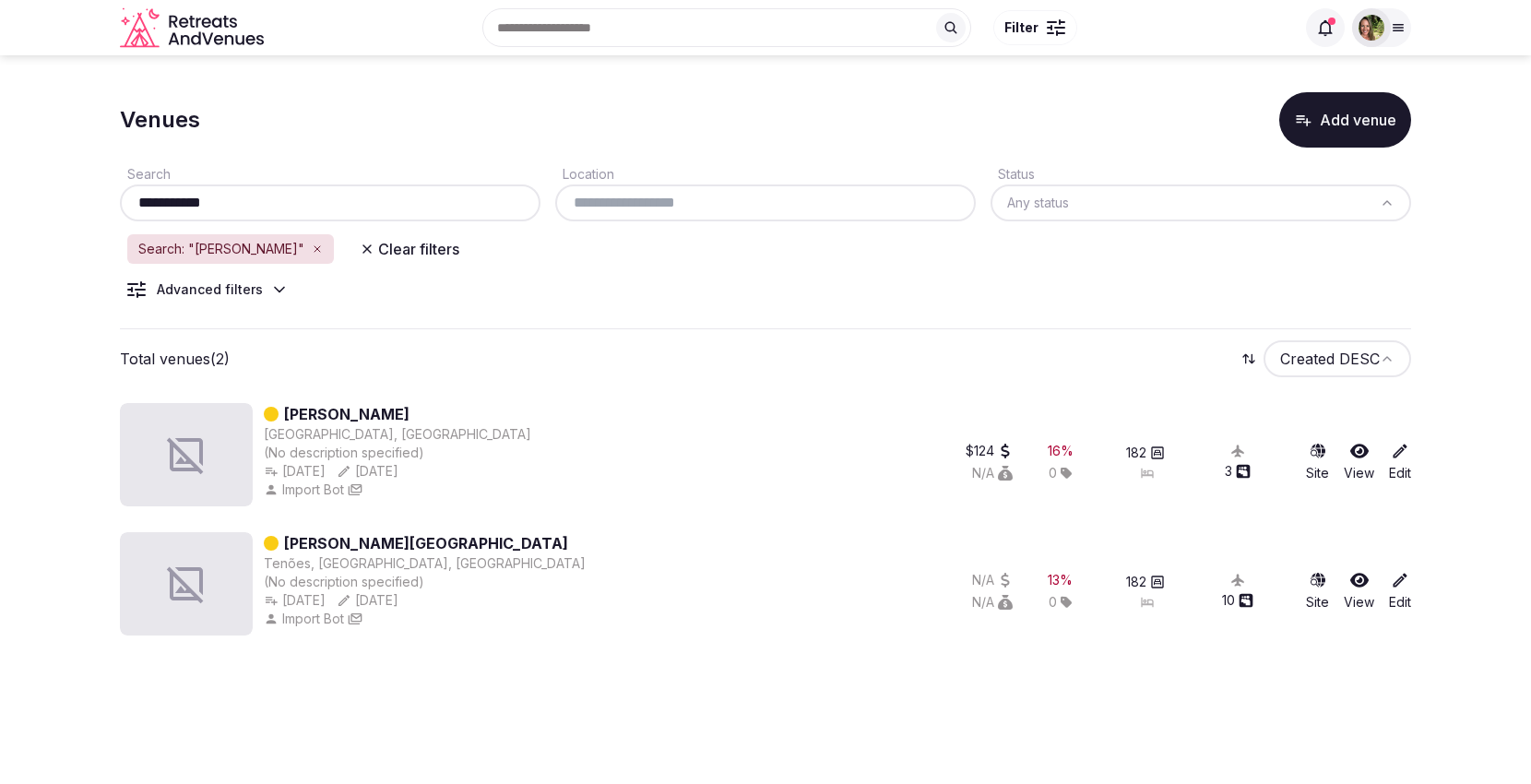
type input "**********"
click at [1359, 447] on icon at bounding box center [1359, 450] width 19 height 19
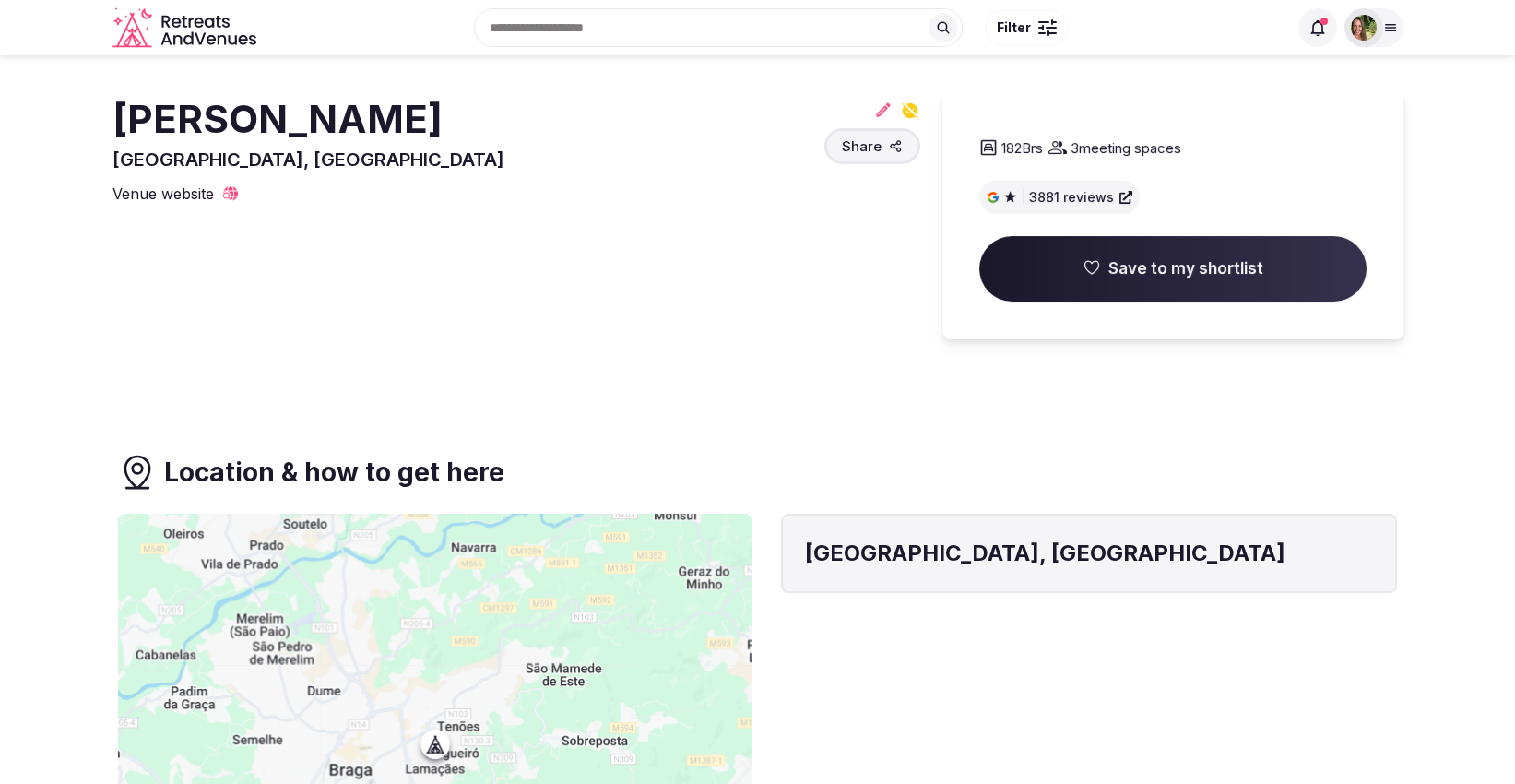
click at [1206, 283] on span "Save to my shortlist" at bounding box center [1173, 269] width 388 height 66
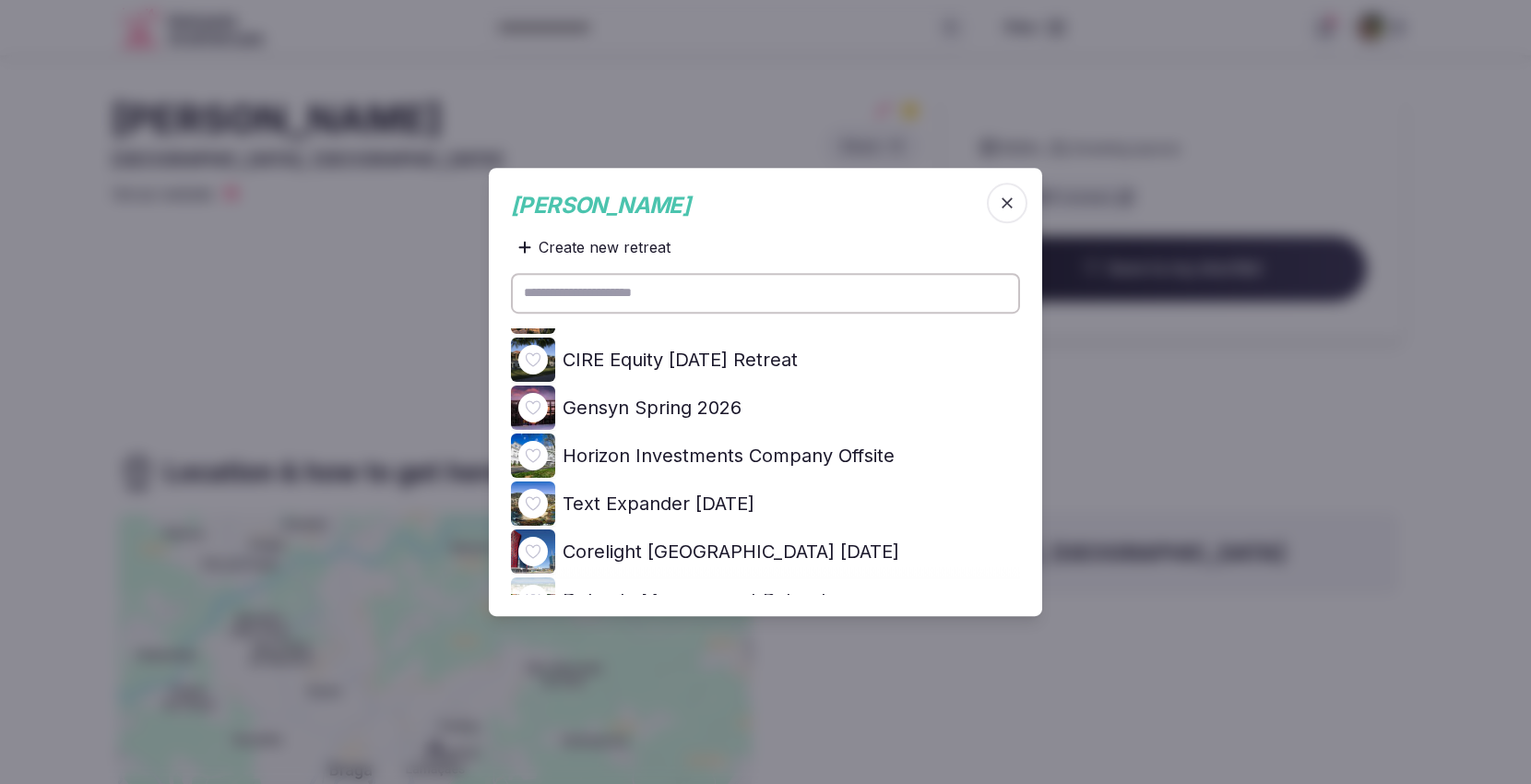
scroll to position [838, 0]
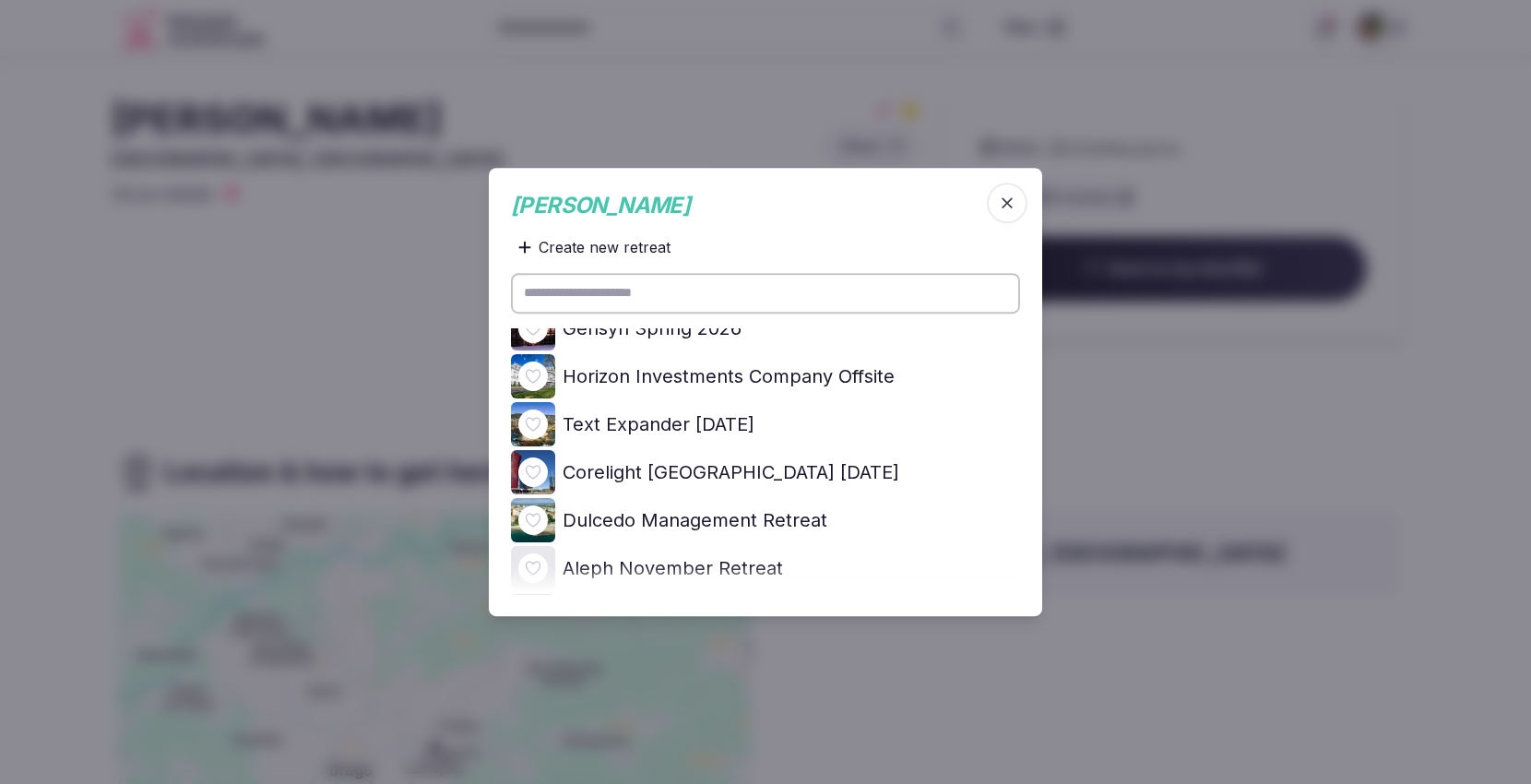
click at [0, 0] on icon at bounding box center [0, 0] width 0 height 0
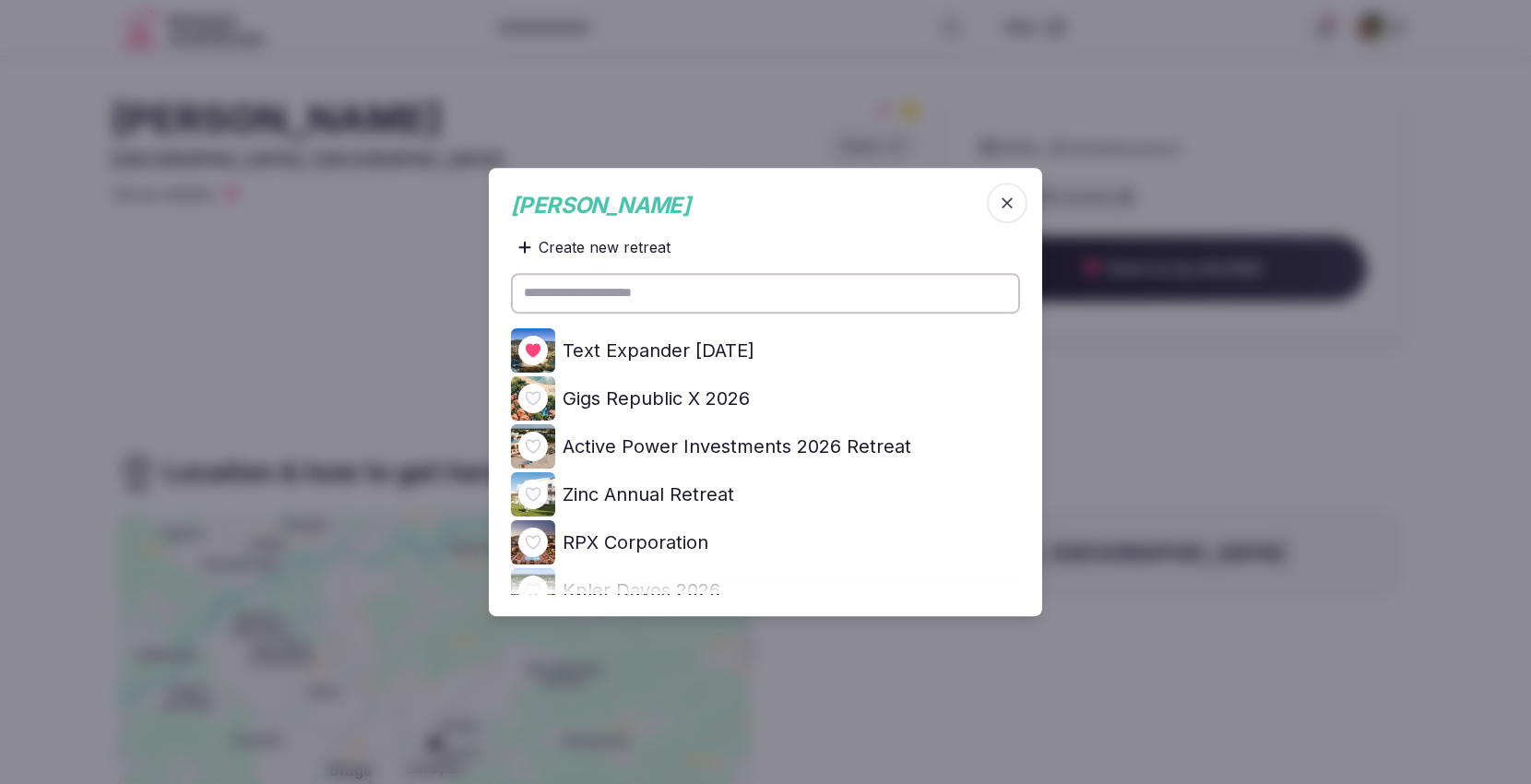
click at [0, 0] on icon at bounding box center [0, 0] width 0 height 0
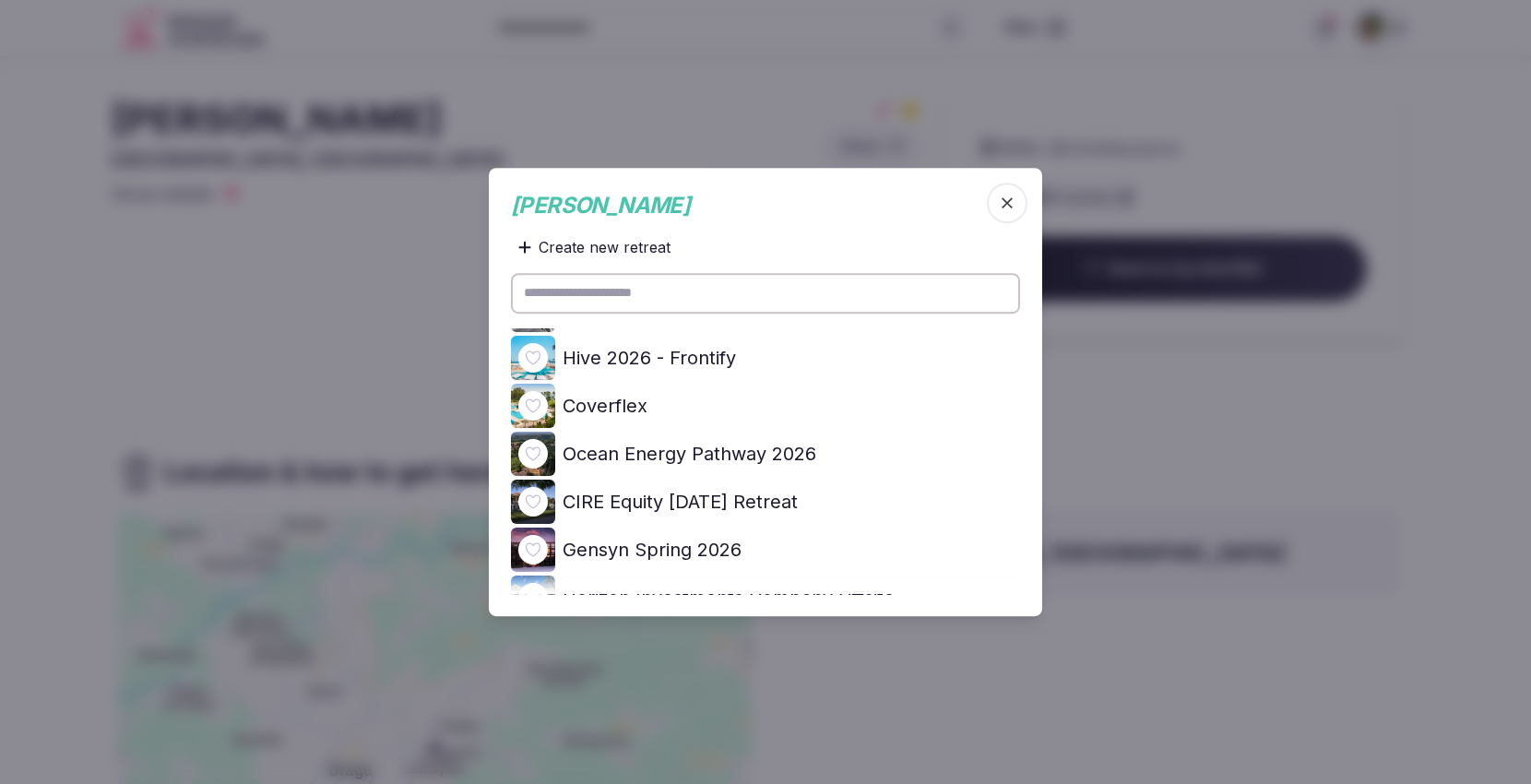
scroll to position [685, 0]
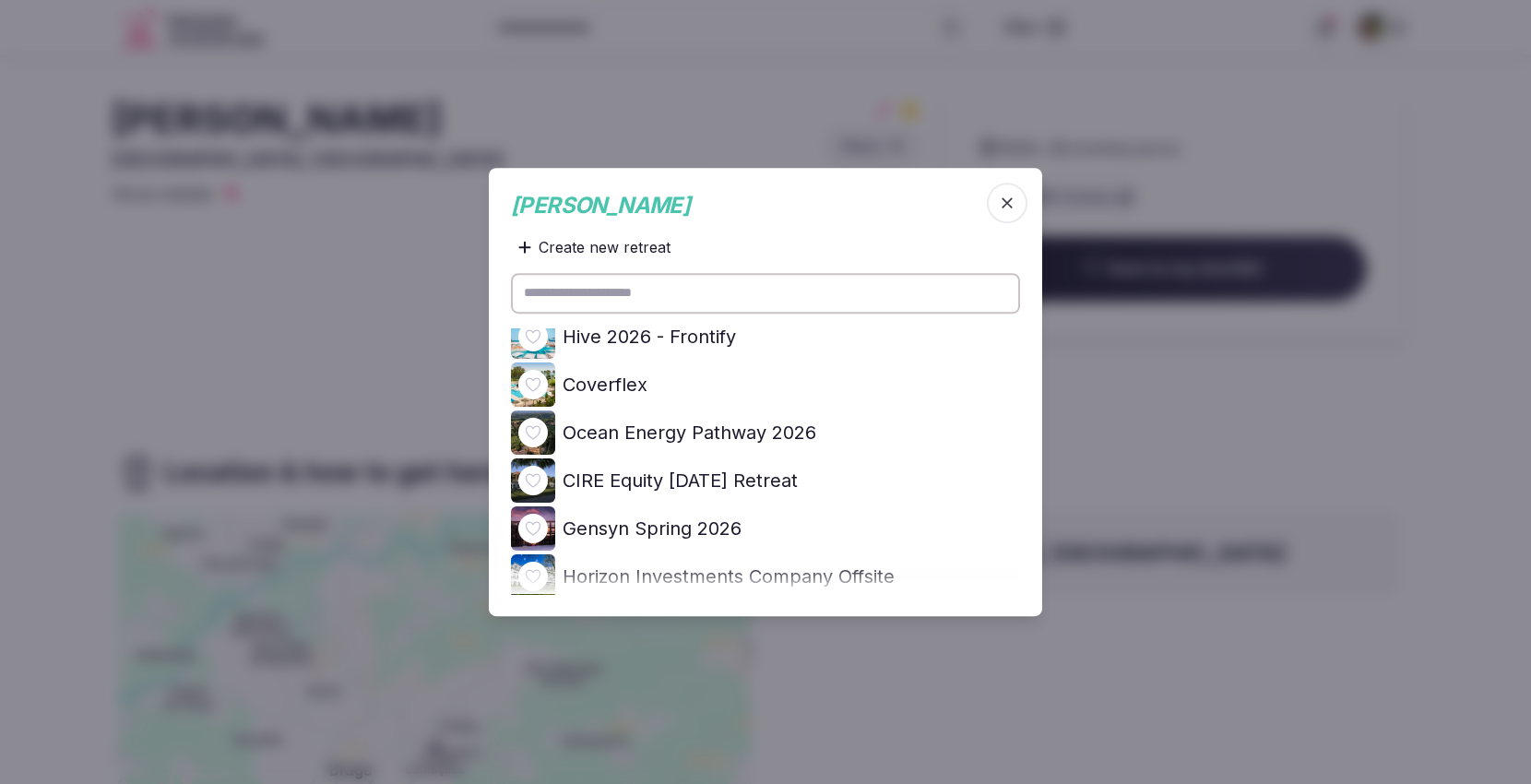
click at [0, 0] on icon at bounding box center [0, 0] width 0 height 0
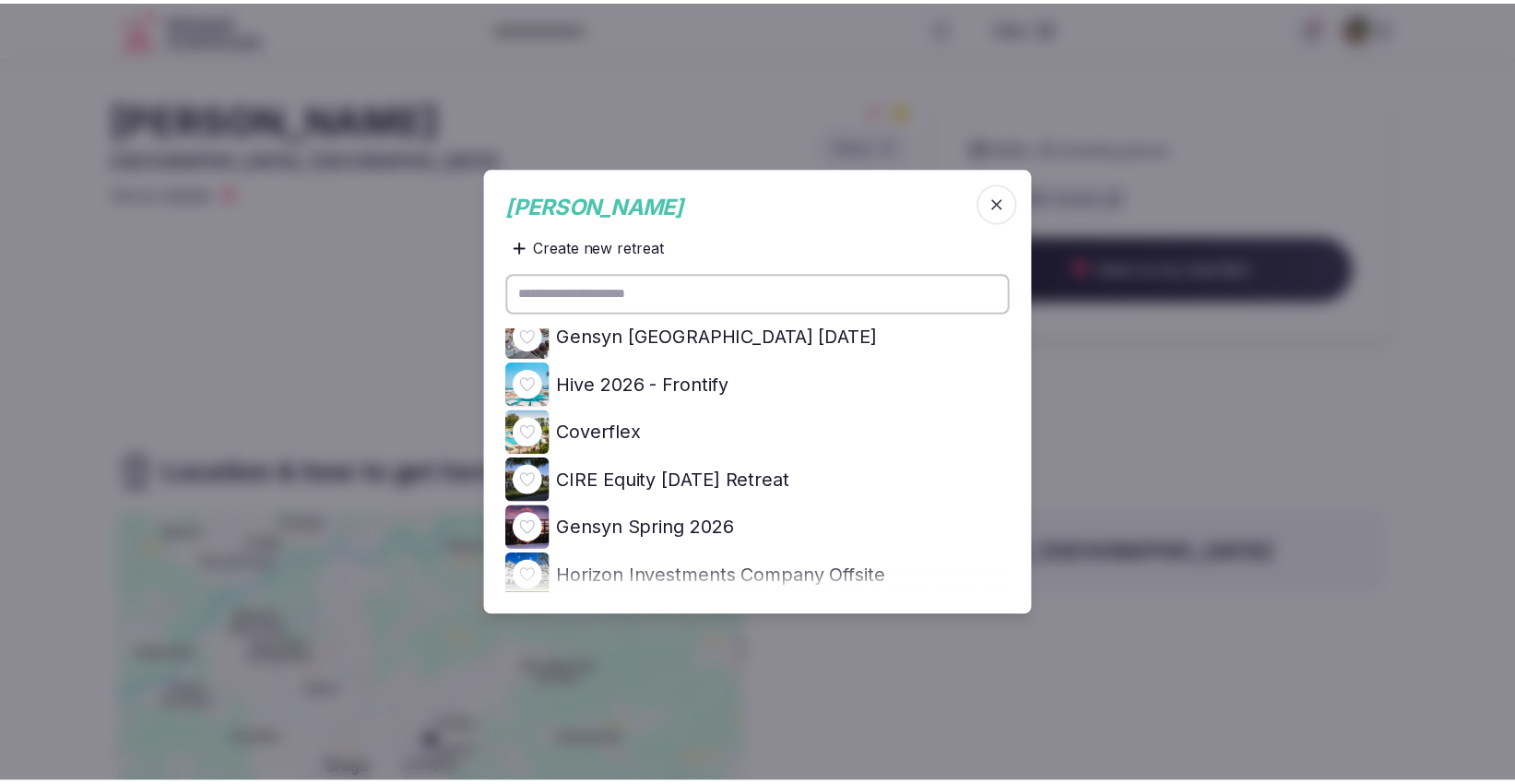
scroll to position [0, 0]
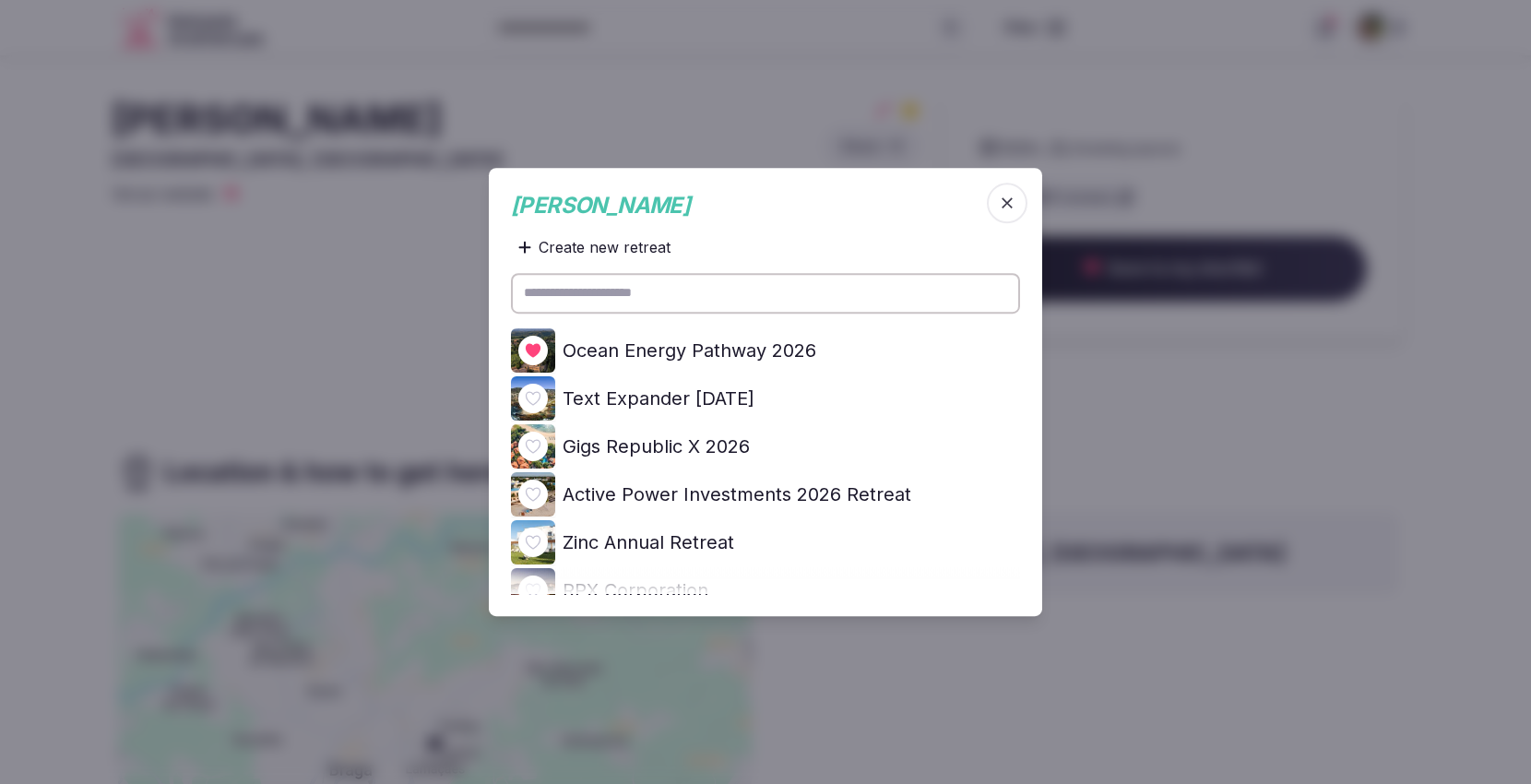
click at [1402, 151] on div at bounding box center [766, 392] width 1531 height 784
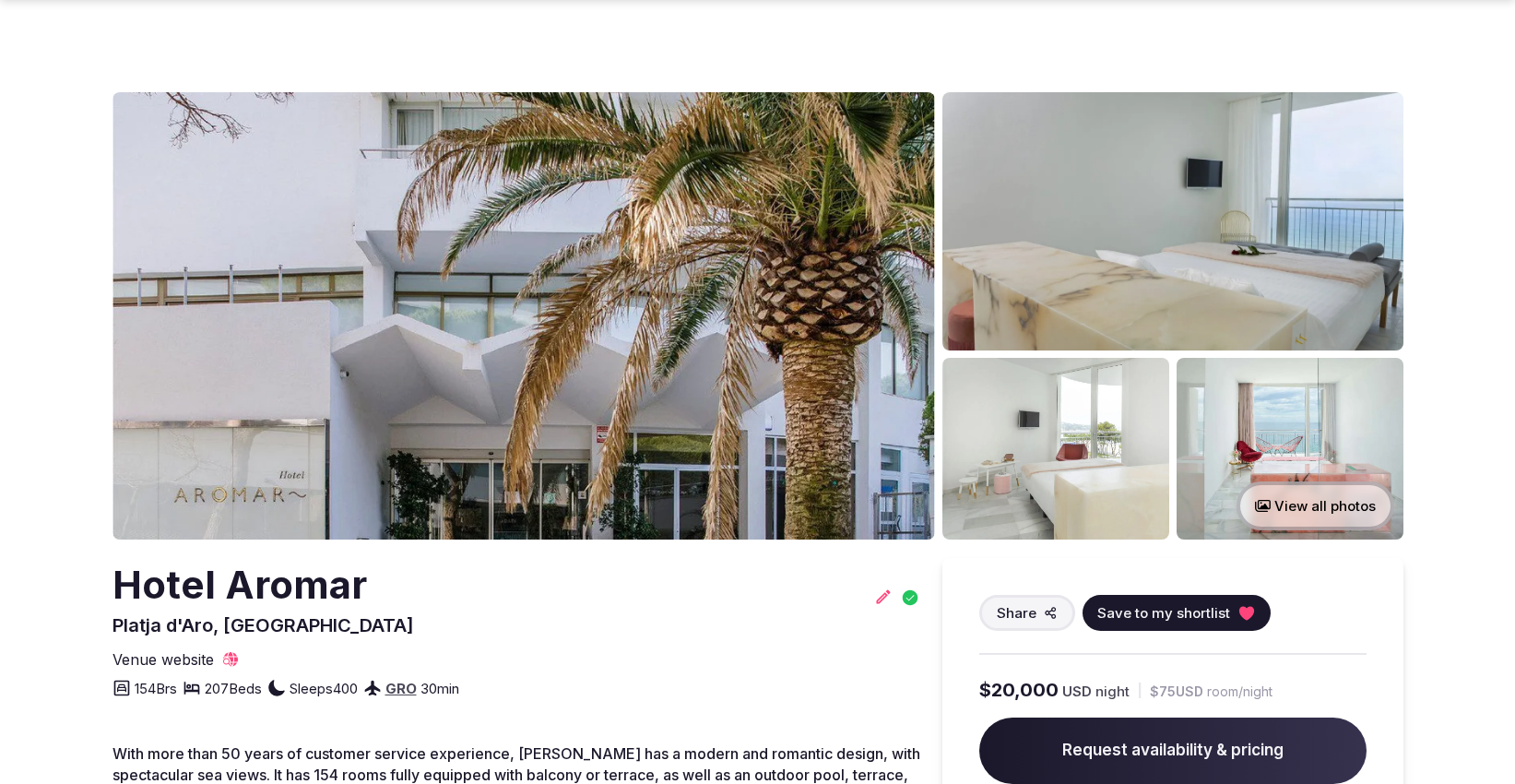
scroll to position [446, 0]
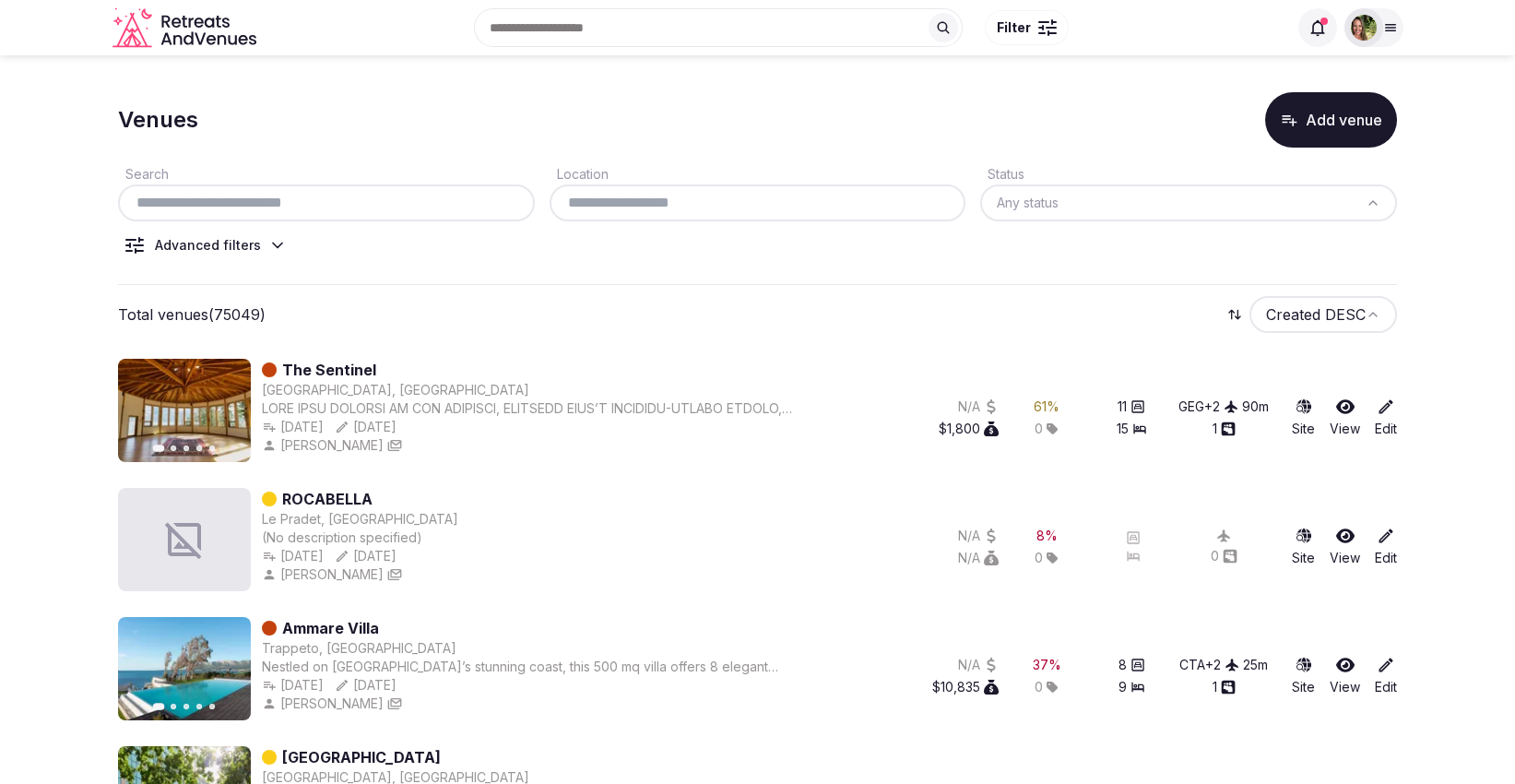
click at [262, 205] on input "text" at bounding box center [326, 203] width 402 height 22
paste input "**********"
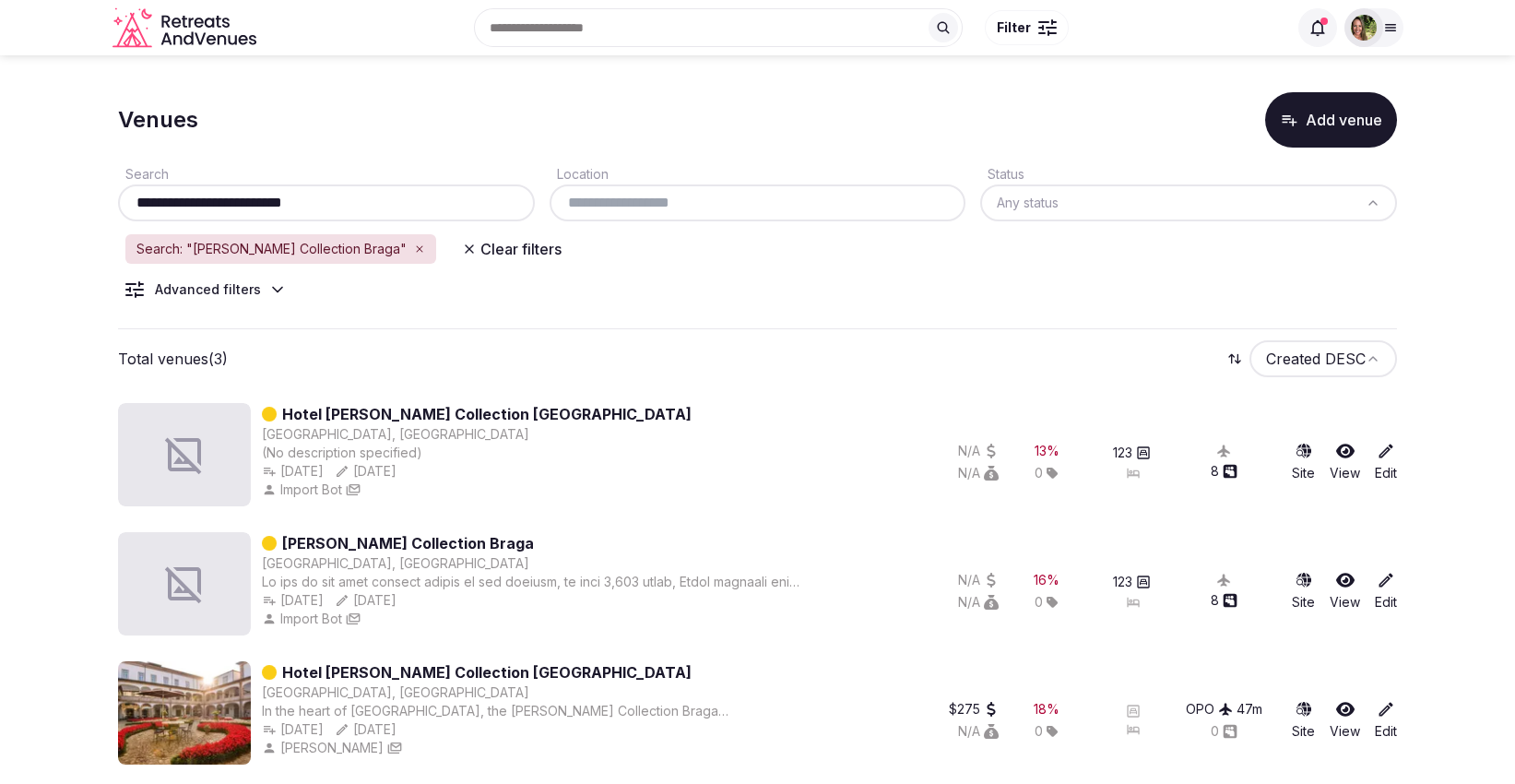
type input "**********"
click at [1347, 710] on icon at bounding box center [1345, 709] width 19 height 19
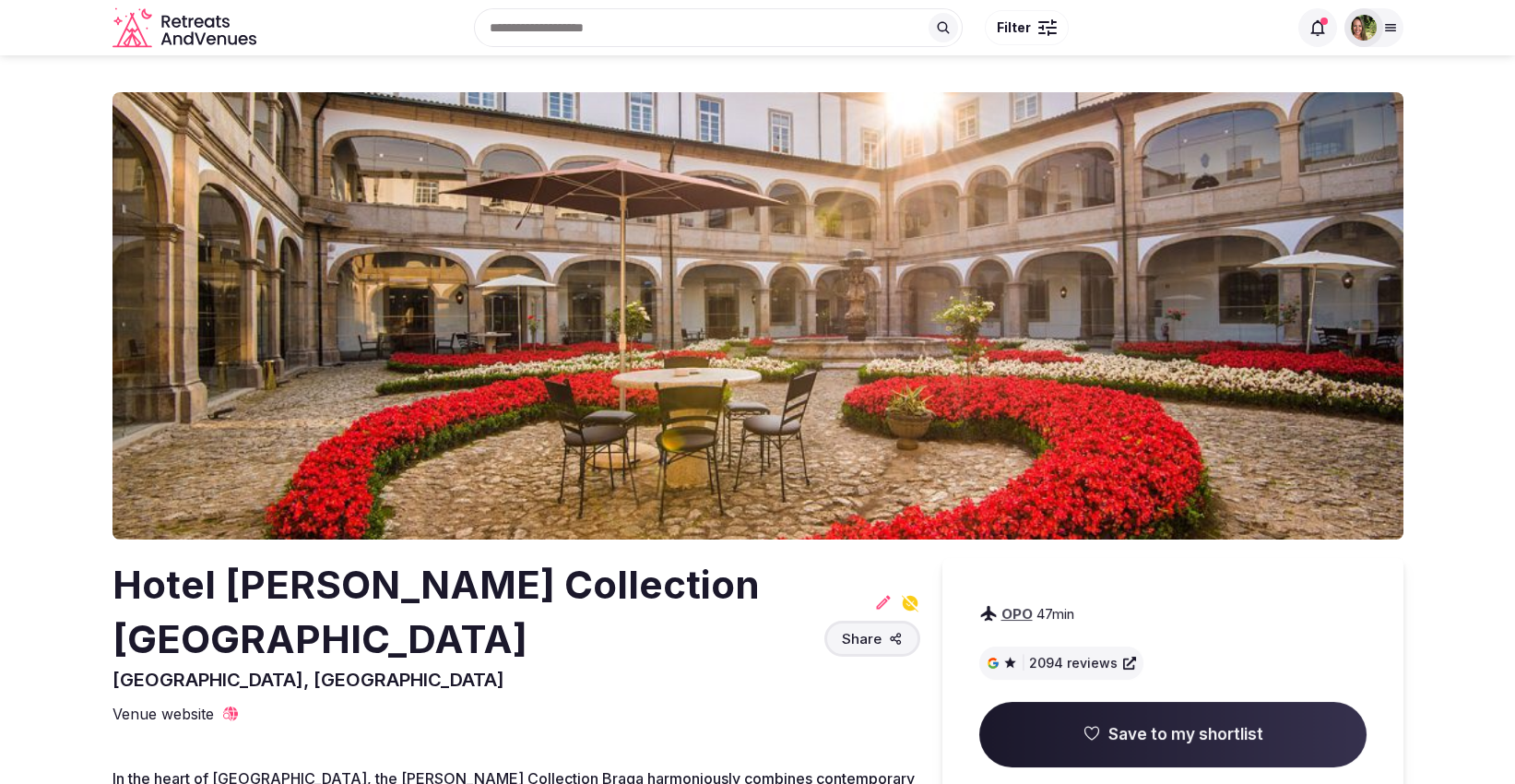
click at [1101, 727] on icon at bounding box center [1091, 732] width 19 height 19
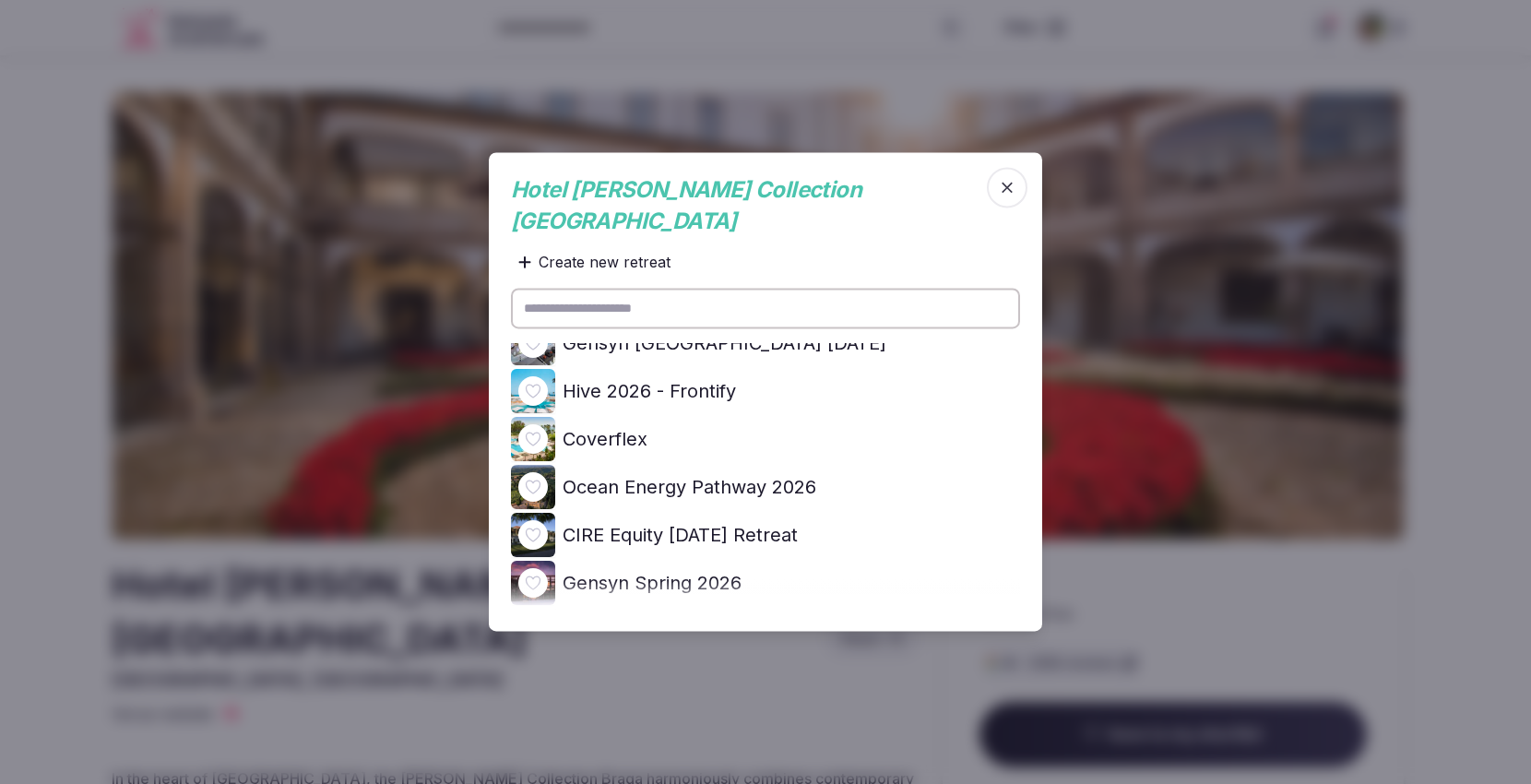
scroll to position [619, 0]
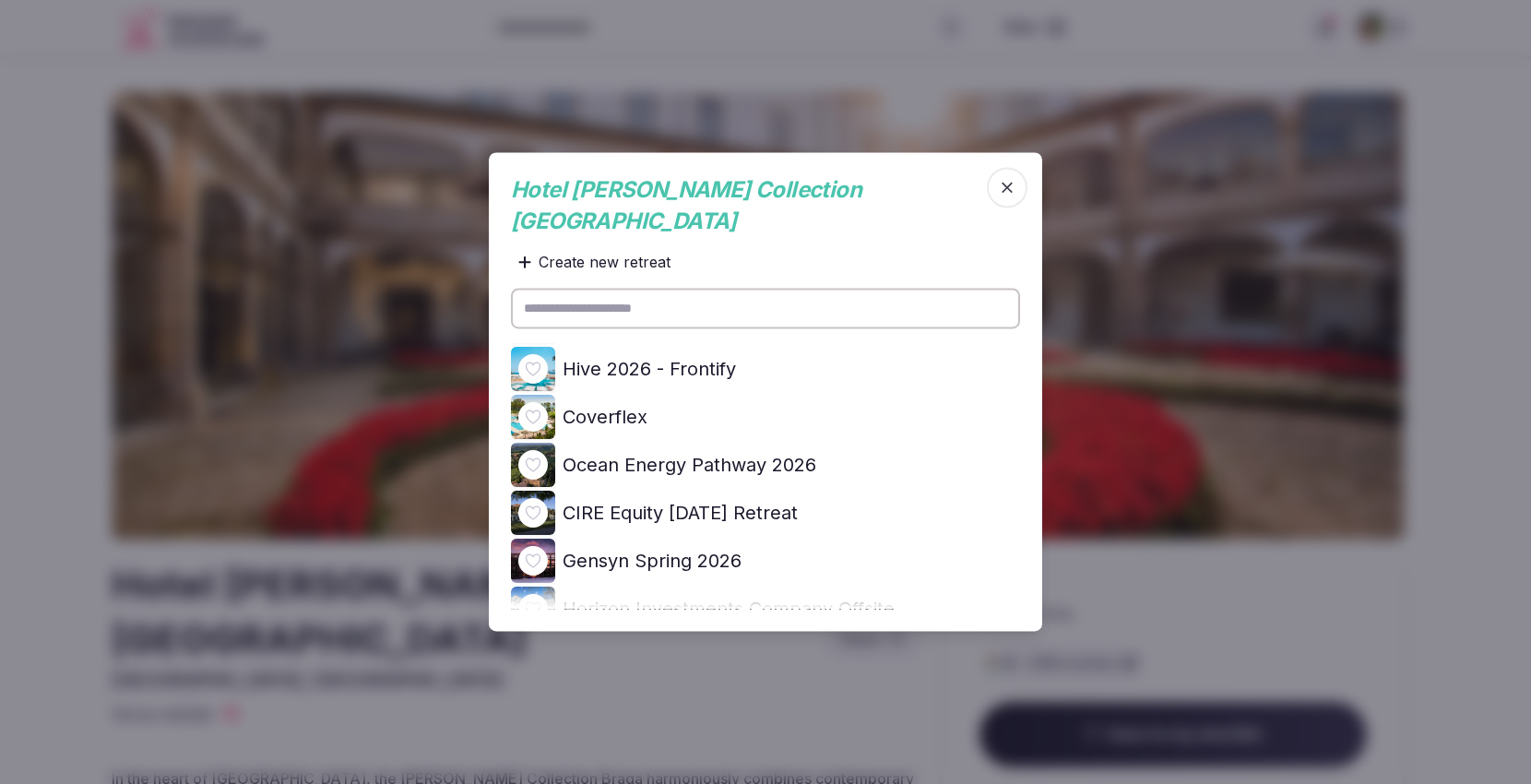
click at [0, 0] on icon at bounding box center [0, 0] width 0 height 0
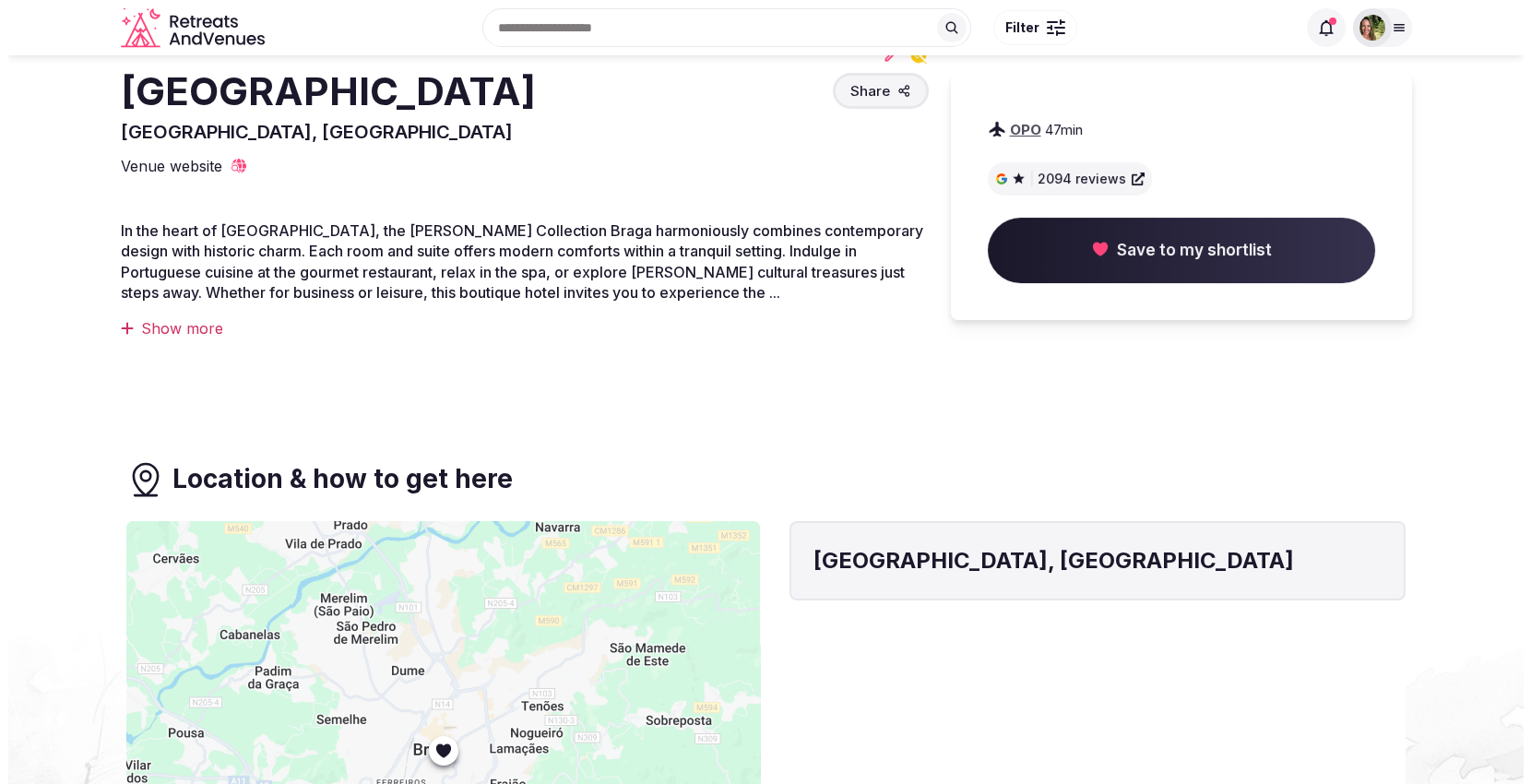
scroll to position [0, 0]
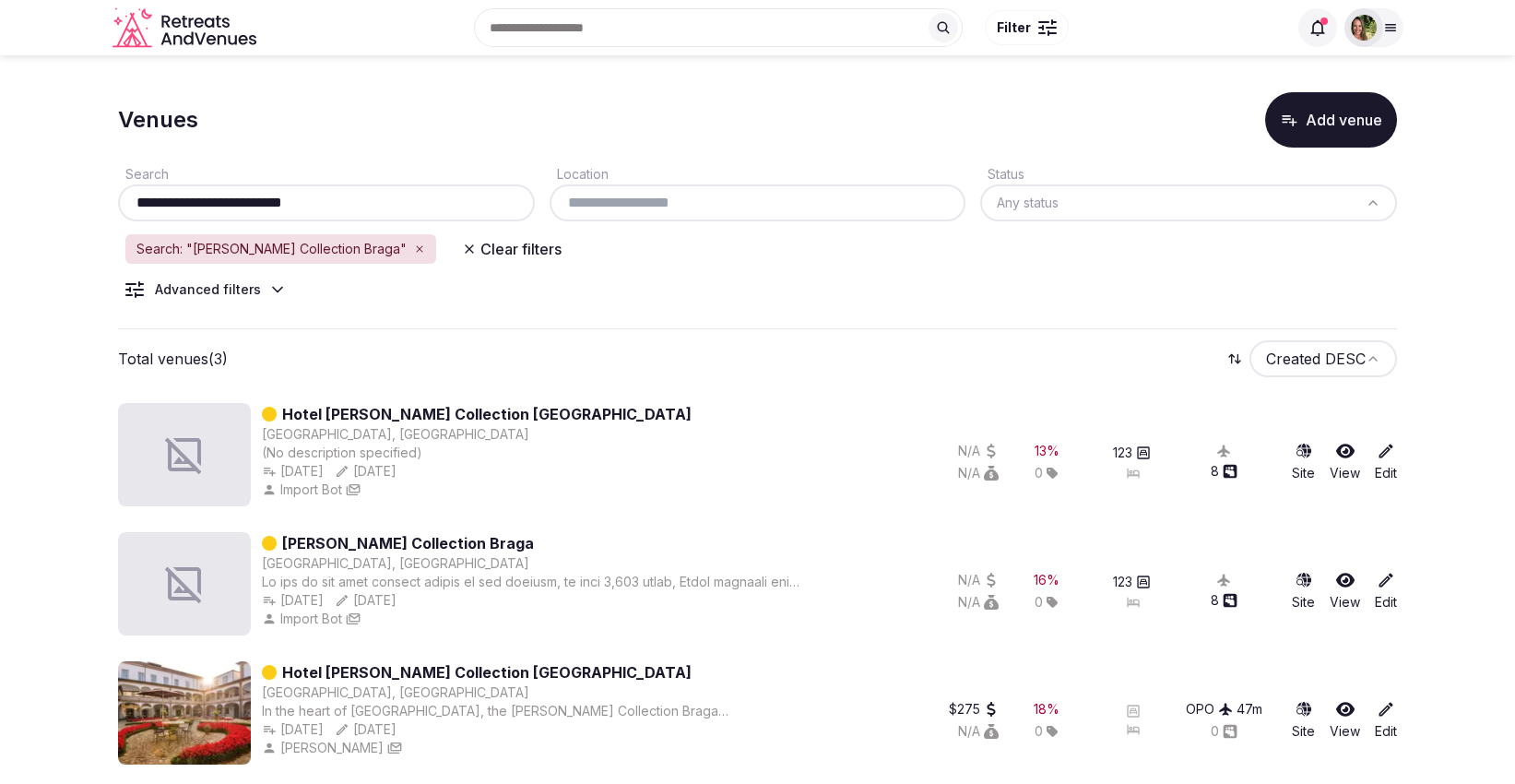
drag, startPoint x: 348, startPoint y: 201, endPoint x: 111, endPoint y: 199, distance: 237.0
click at [111, 199] on section "**********" at bounding box center [757, 425] width 1515 height 738
paste input "***"
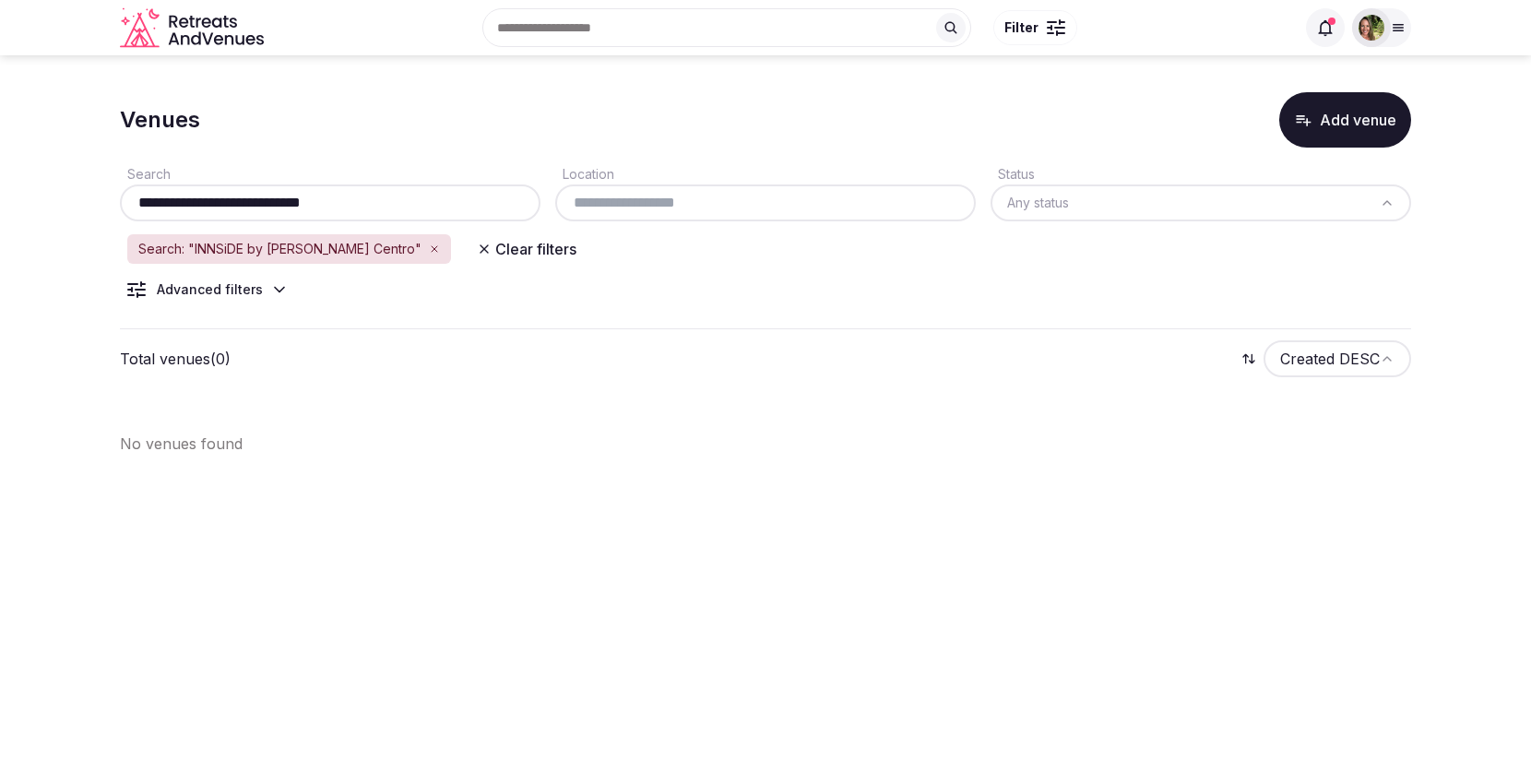
drag, startPoint x: 375, startPoint y: 199, endPoint x: 213, endPoint y: 194, distance: 162.1
click at [213, 194] on input "**********" at bounding box center [330, 203] width 406 height 22
drag, startPoint x: 339, startPoint y: 196, endPoint x: 102, endPoint y: 195, distance: 237.0
click at [102, 195] on section "**********" at bounding box center [766, 266] width 1531 height 422
paste input "**********"
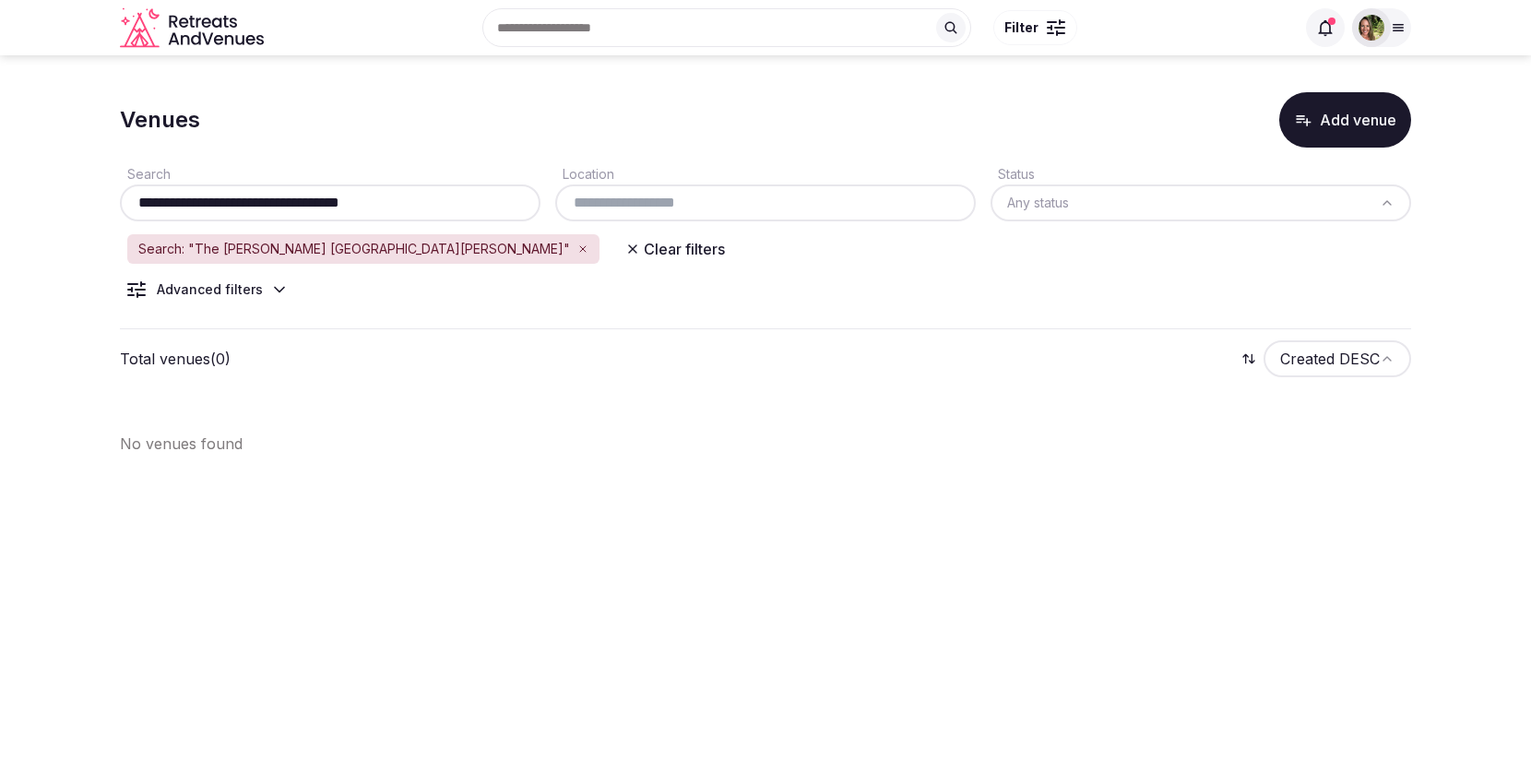
type input "**********"
drag, startPoint x: 441, startPoint y: 214, endPoint x: 422, endPoint y: 204, distance: 21.5
click at [422, 204] on div "**********" at bounding box center [330, 203] width 421 height 37
